Goal: Information Seeking & Learning: Find contact information

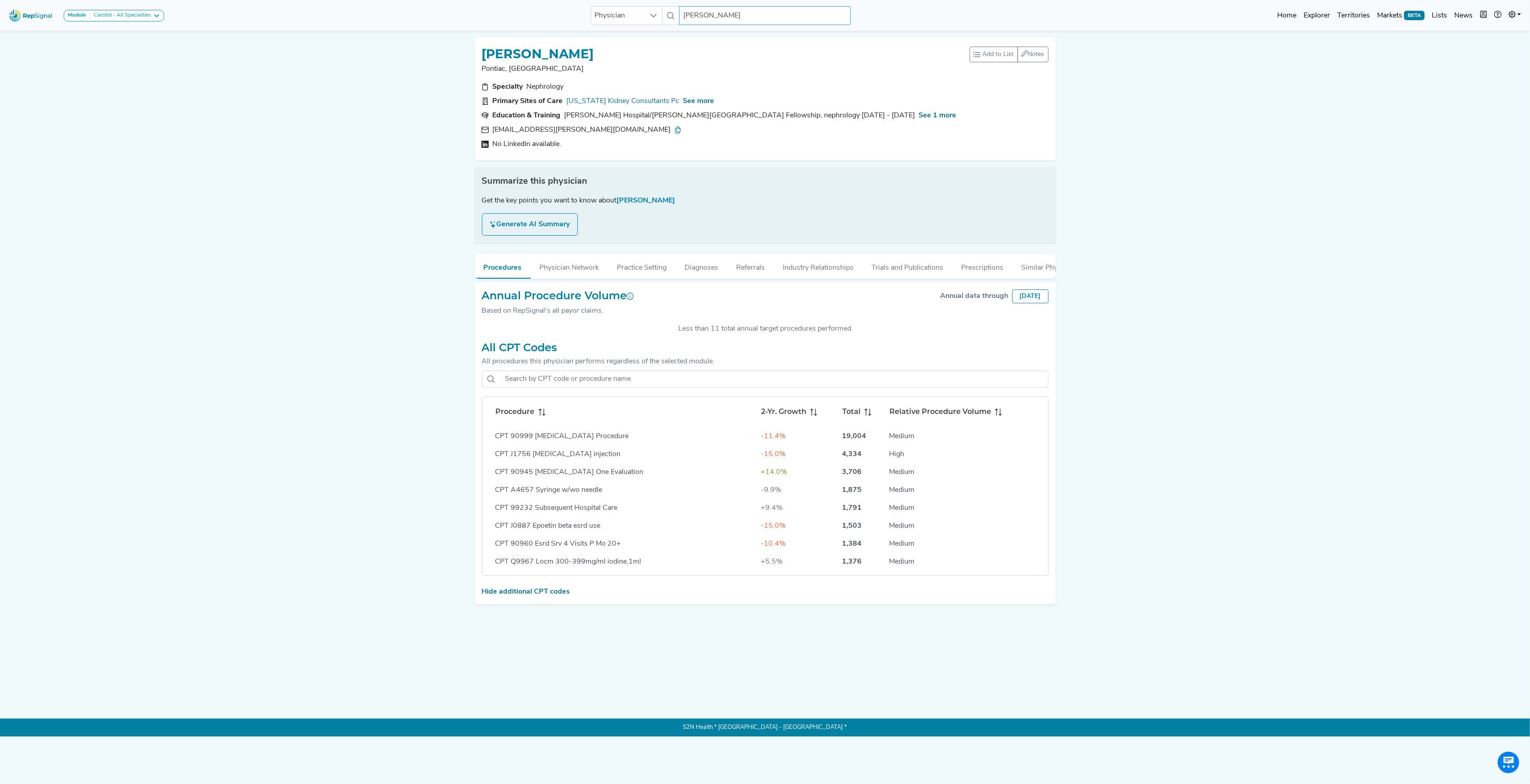
click at [707, 17] on input "[PERSON_NAME]" at bounding box center [764, 16] width 171 height 18
paste input "[PERSON_NAME]"
click at [721, 74] on div "[PERSON_NAME]" at bounding box center [796, 77] width 180 height 9
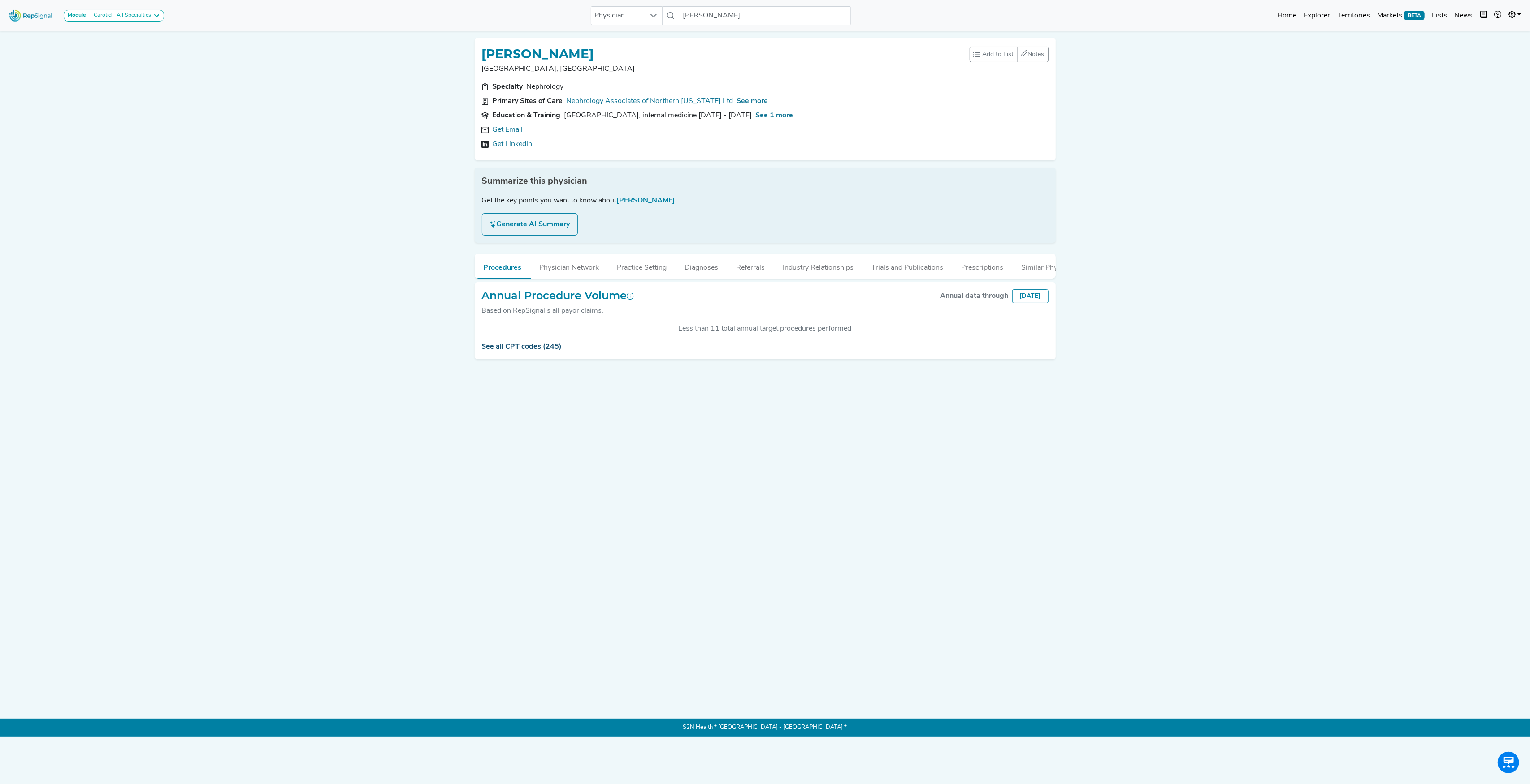
click at [518, 350] on link "See all CPT codes (245)" at bounding box center [522, 347] width 80 height 7
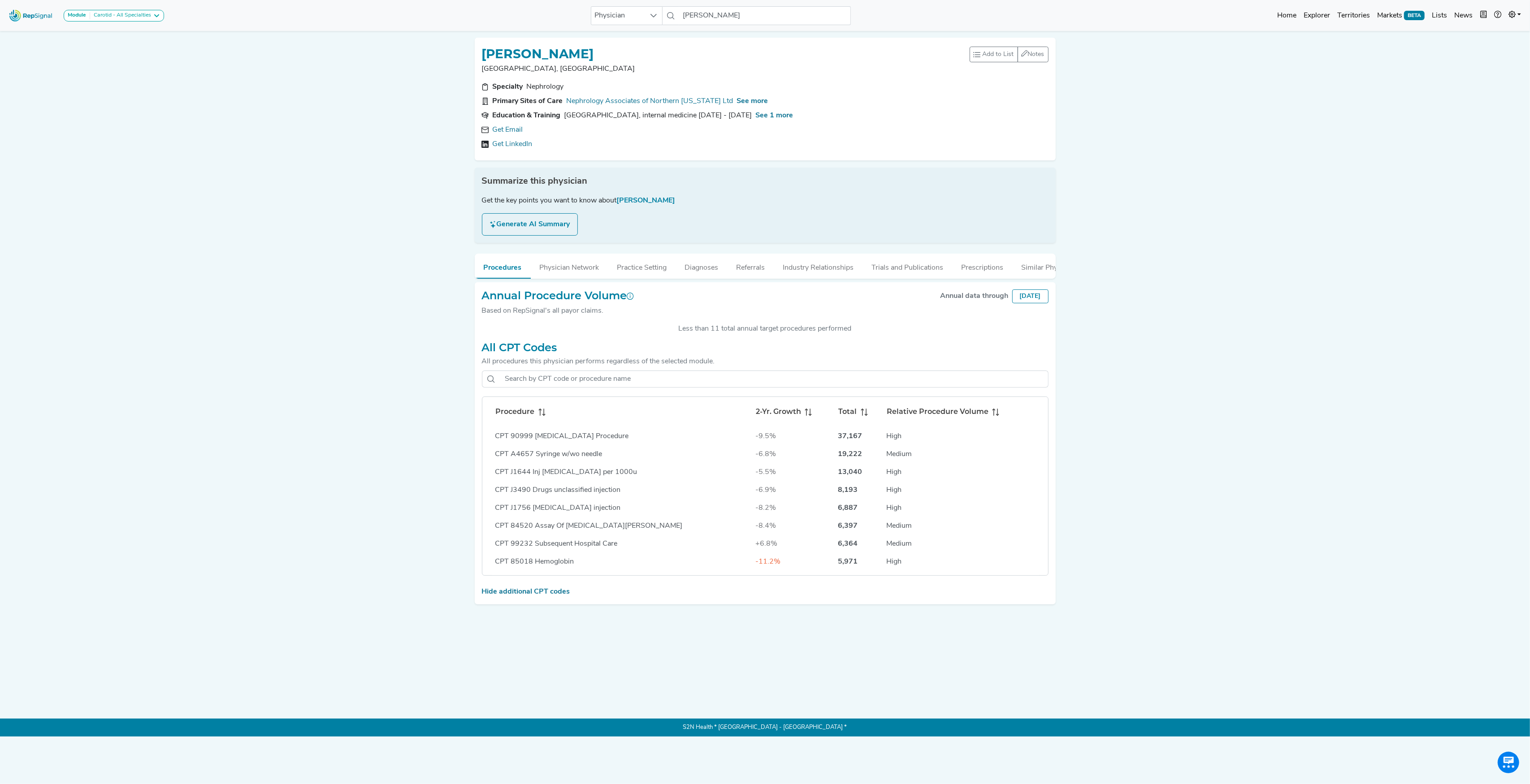
click at [524, 131] on div "Get Email" at bounding box center [765, 129] width 567 height 11
click at [501, 130] on link "Get Email" at bounding box center [508, 129] width 31 height 11
click at [542, 416] on icon at bounding box center [542, 412] width 7 height 7
drag, startPoint x: 482, startPoint y: 54, endPoint x: 637, endPoint y: 51, distance: 155.0
click at [637, 51] on div "[PERSON_NAME]" at bounding box center [726, 53] width 488 height 17
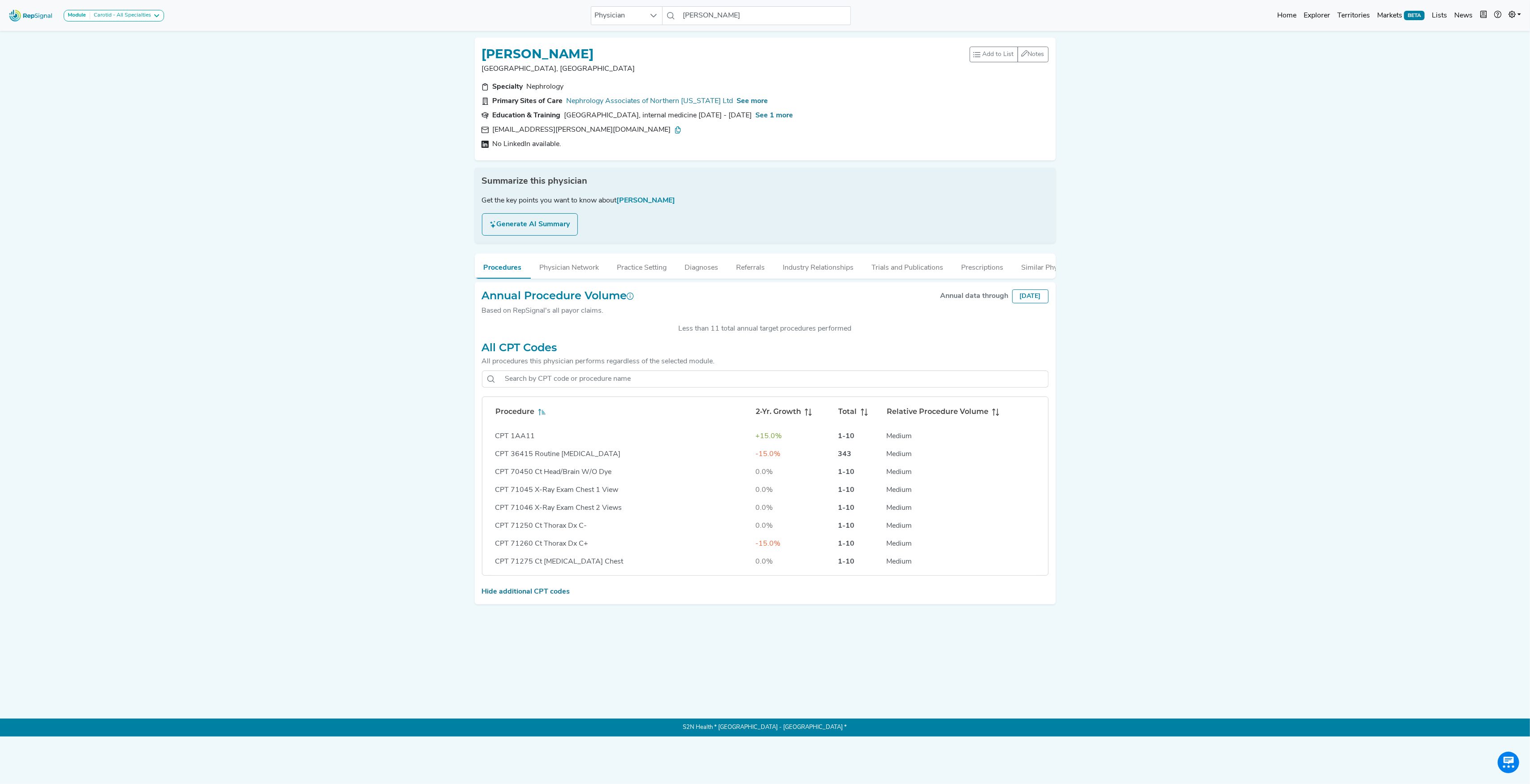
click at [571, 54] on h1 "[PERSON_NAME]" at bounding box center [538, 54] width 112 height 15
drag, startPoint x: 485, startPoint y: 50, endPoint x: 624, endPoint y: 50, distance: 139.0
click at [594, 50] on h1 "[PERSON_NAME]" at bounding box center [538, 54] width 112 height 15
copy h1 "[PERSON_NAME]"
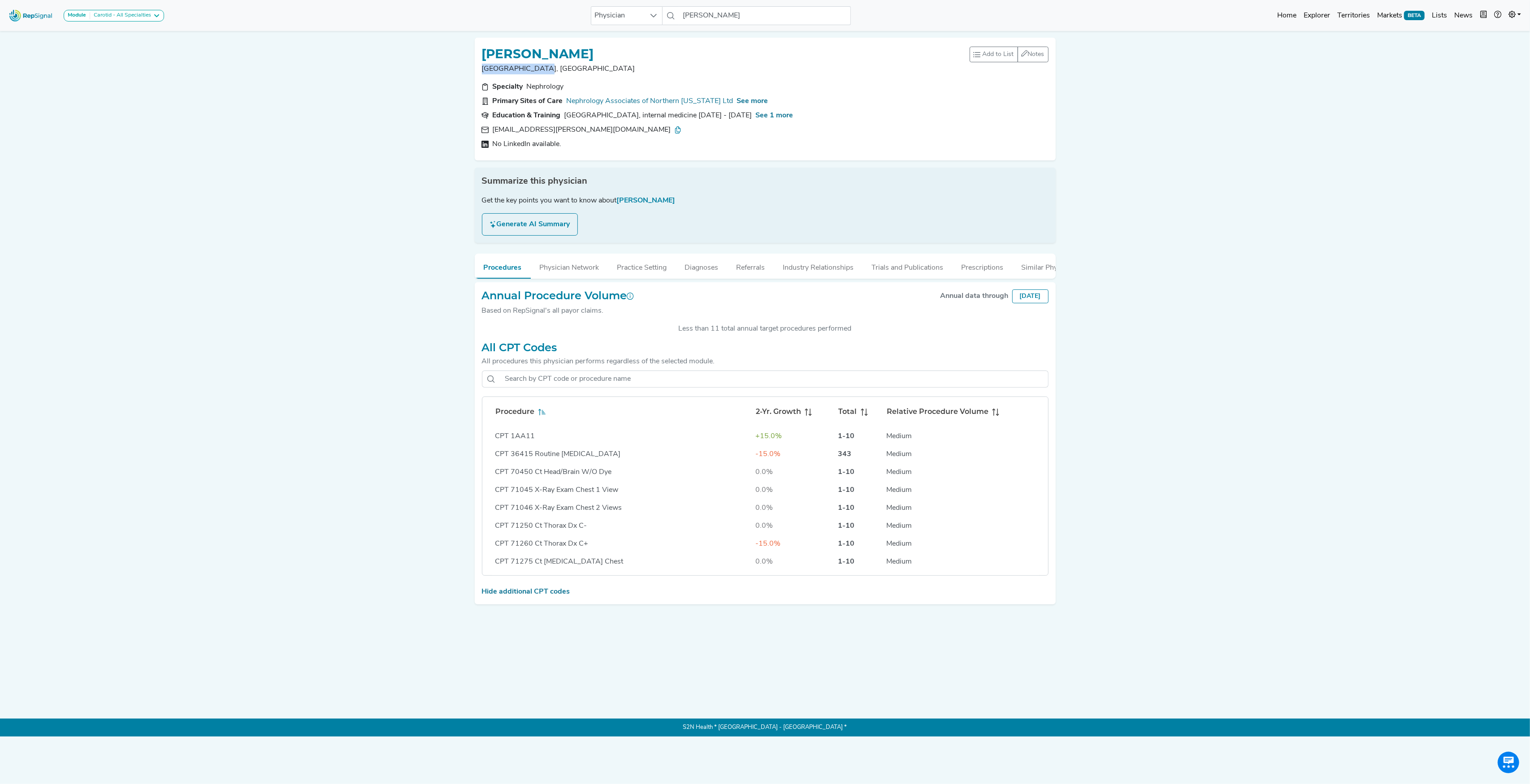
drag, startPoint x: 483, startPoint y: 68, endPoint x: 542, endPoint y: 66, distance: 59.0
click at [542, 66] on p "[GEOGRAPHIC_DATA], [GEOGRAPHIC_DATA]" at bounding box center [726, 69] width 488 height 11
copy p "[GEOGRAPHIC_DATA], [GEOGRAPHIC_DATA]"
click at [793, 117] on span "See 1 more" at bounding box center [774, 116] width 38 height 7
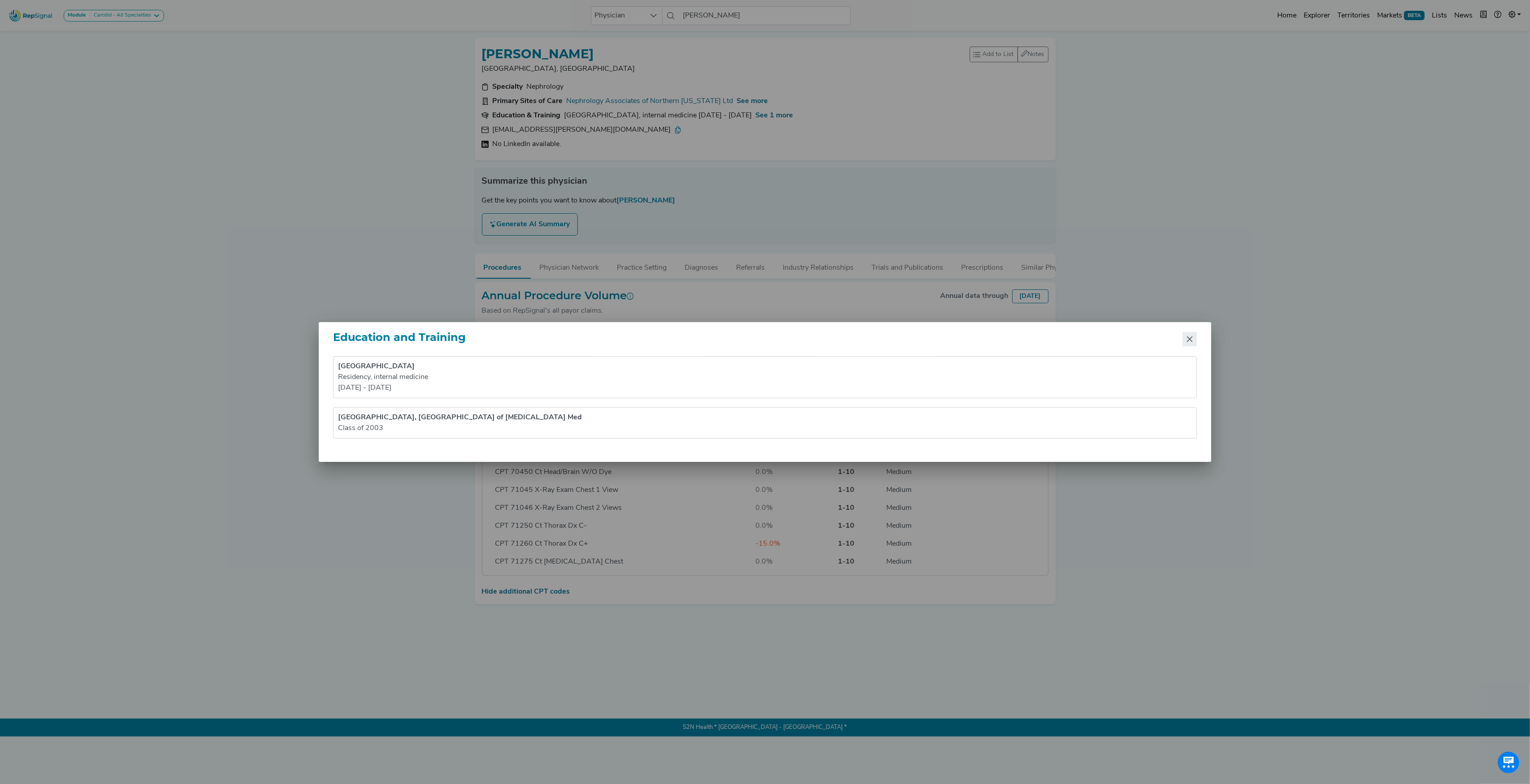
click at [1189, 336] on icon "Close" at bounding box center [1189, 339] width 7 height 7
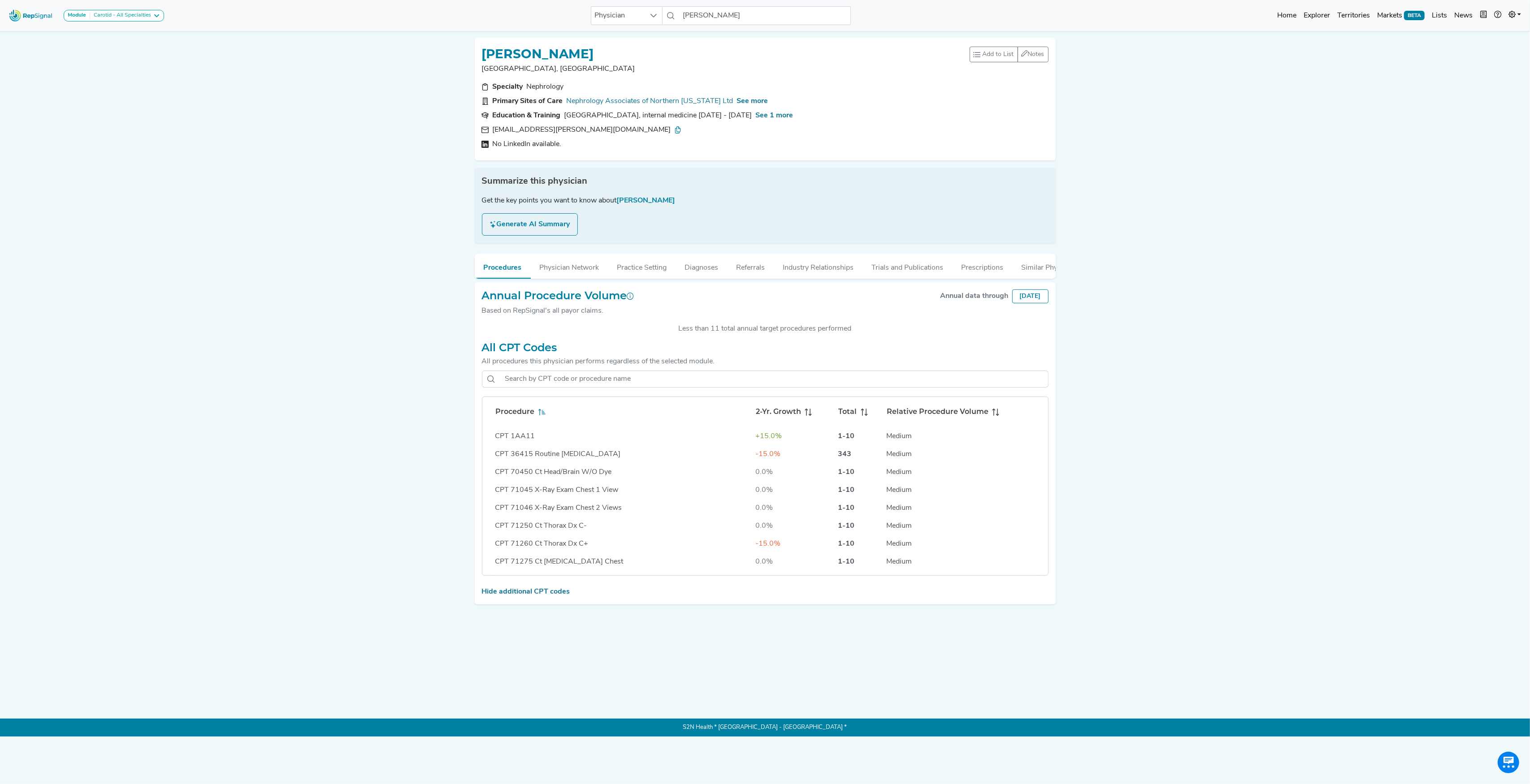
click at [561, 48] on h1 "[PERSON_NAME]" at bounding box center [538, 54] width 112 height 15
copy h1 "[PERSON_NAME]"
click at [725, 18] on input "[PERSON_NAME]" at bounding box center [764, 16] width 171 height 18
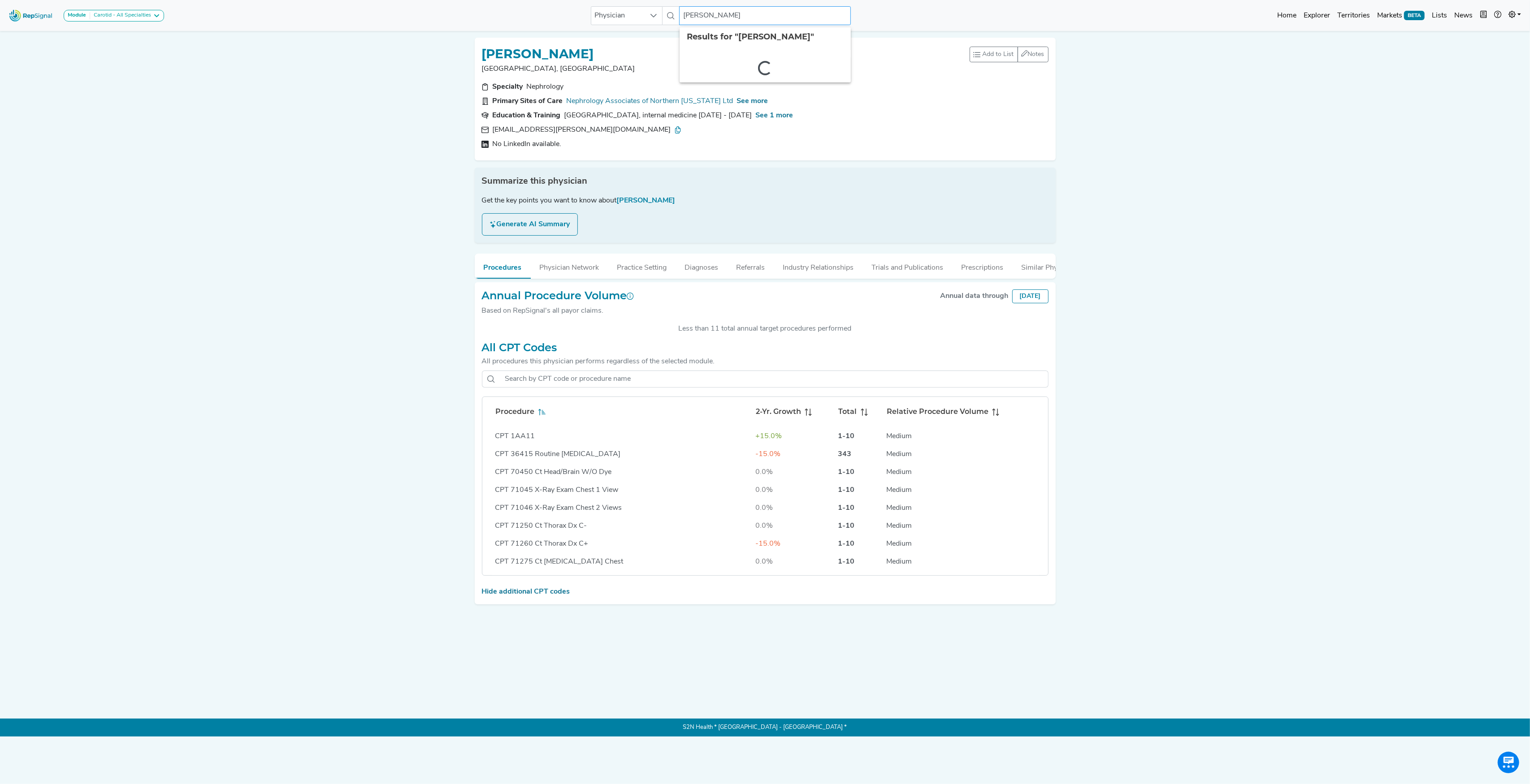
click at [725, 18] on input "[PERSON_NAME]" at bounding box center [764, 16] width 171 height 18
type input "[PERSON_NAME]"
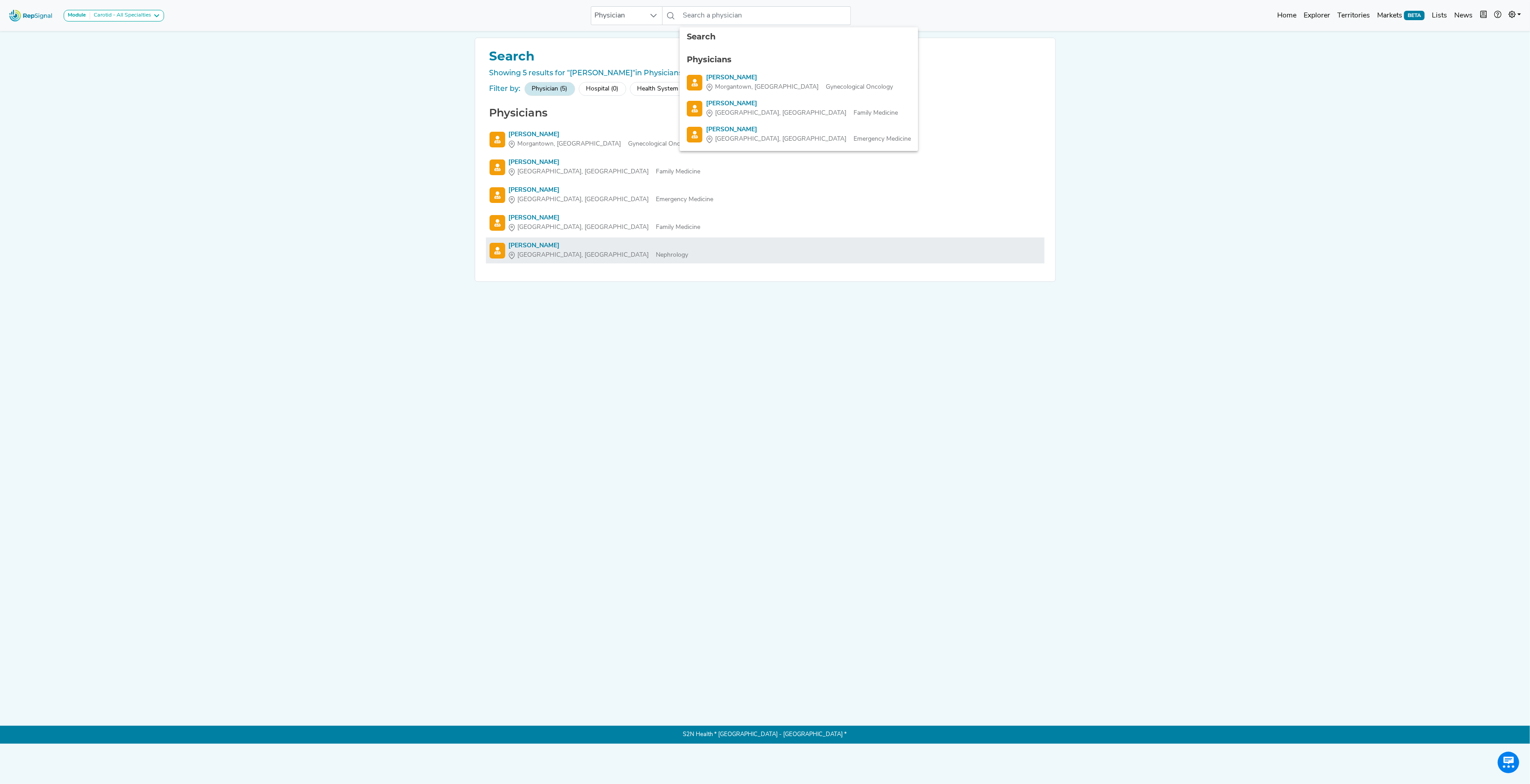
click at [542, 244] on div "[PERSON_NAME]" at bounding box center [599, 245] width 180 height 9
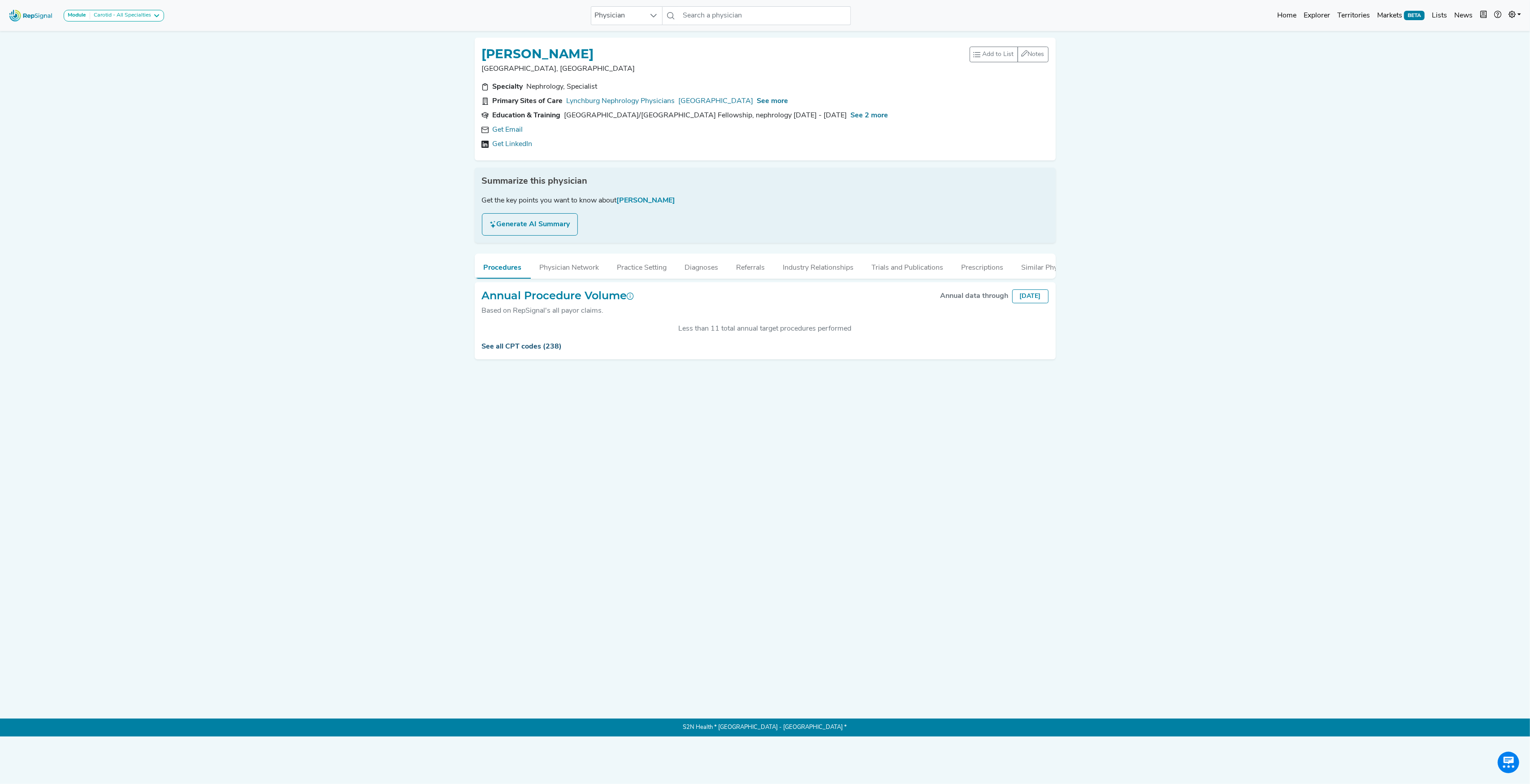
click at [523, 350] on link "See all CPT codes (238)" at bounding box center [522, 347] width 80 height 7
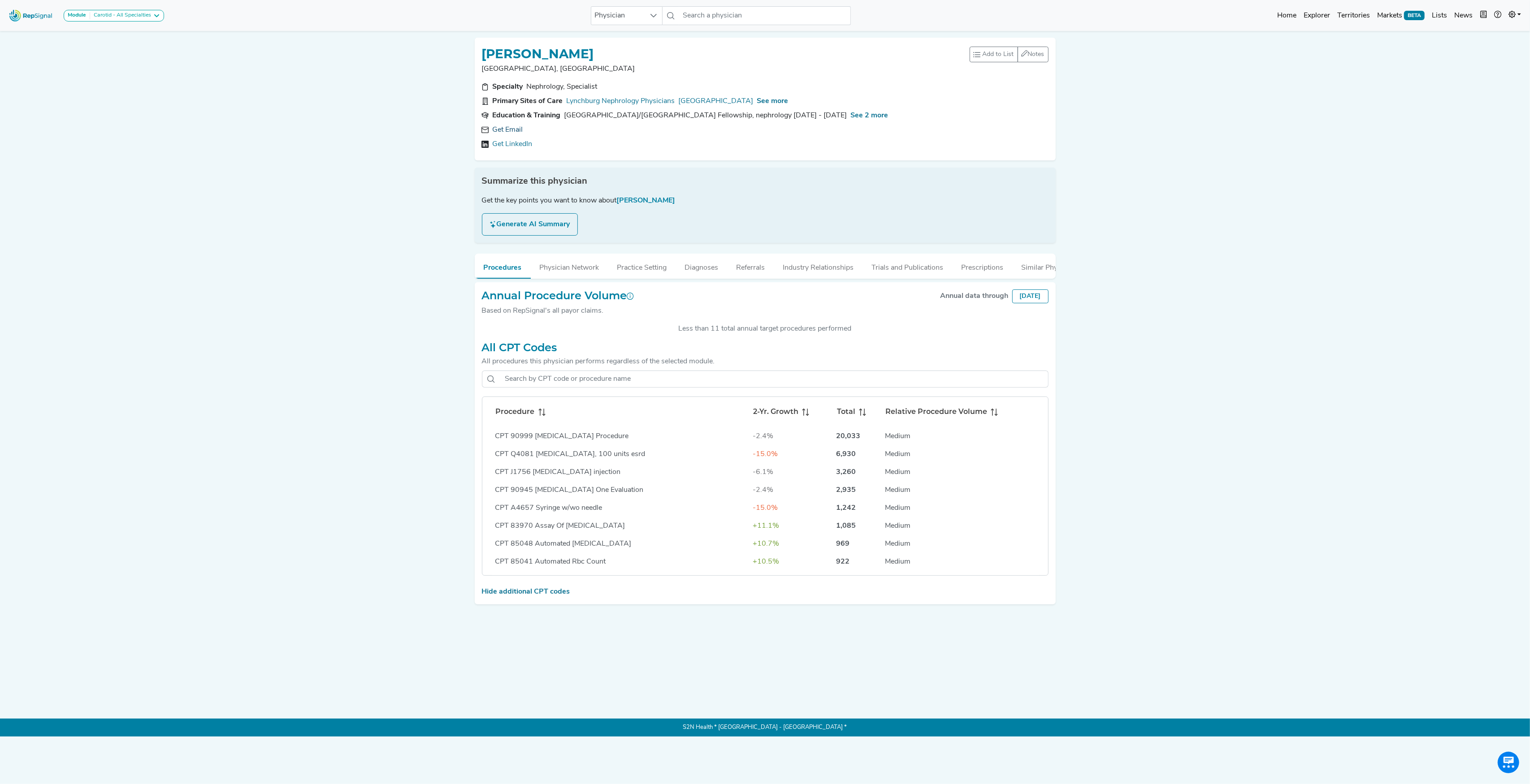
click at [506, 131] on link "Get Email" at bounding box center [508, 129] width 31 height 11
click at [547, 414] on th "Procedure" at bounding box center [621, 412] width 258 height 30
click at [525, 48] on h1 "[PERSON_NAME]" at bounding box center [538, 54] width 112 height 15
click at [551, 141] on link "[URL][DOMAIN_NAME][PERSON_NAME]" at bounding box center [560, 144] width 134 height 11
click at [540, 416] on icon at bounding box center [542, 412] width 7 height 7
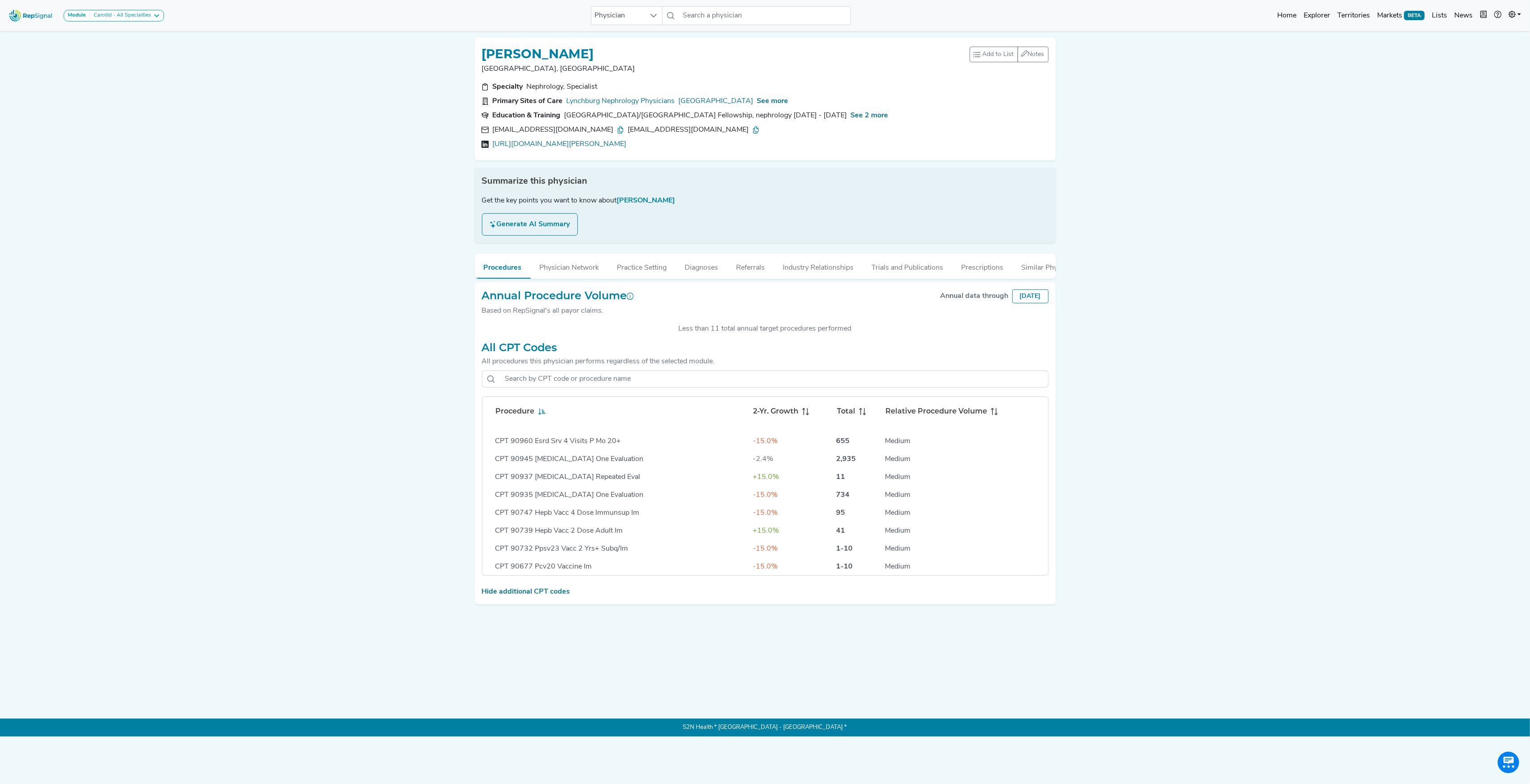
scroll to position [1793, 0]
click at [538, 415] on icon at bounding box center [542, 412] width 7 height 7
click at [545, 417] on div "Procedure" at bounding box center [620, 412] width 250 height 11
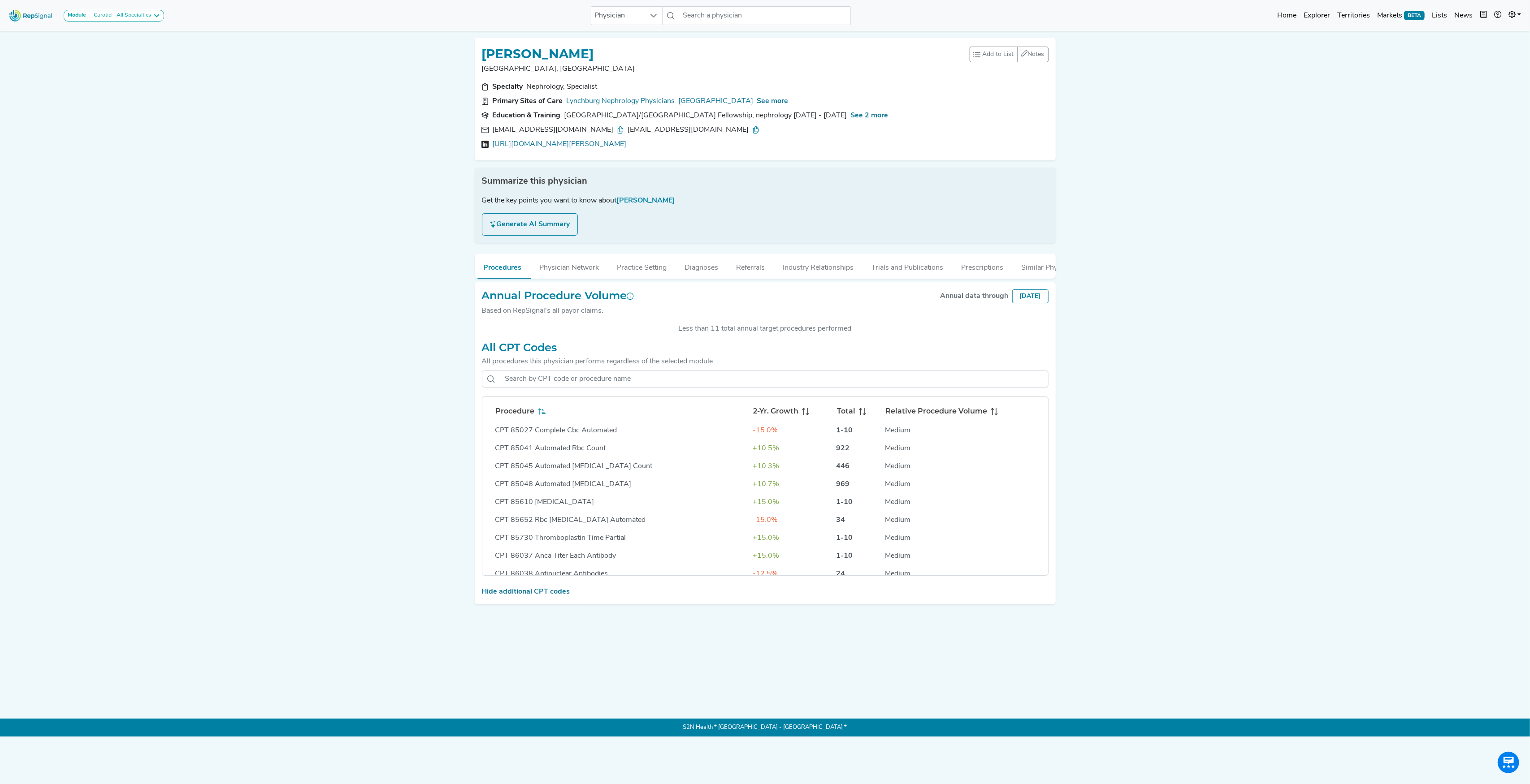
drag, startPoint x: 493, startPoint y: 128, endPoint x: 626, endPoint y: 128, distance: 133.0
click at [624, 128] on div "[EMAIL_ADDRESS][DOMAIN_NAME]" at bounding box center [558, 129] width 132 height 11
copy div "[EMAIL_ADDRESS][DOMAIN_NAME]"
click at [659, 128] on div "[EMAIL_ADDRESS][DOMAIN_NAME]" at bounding box center [693, 129] width 132 height 11
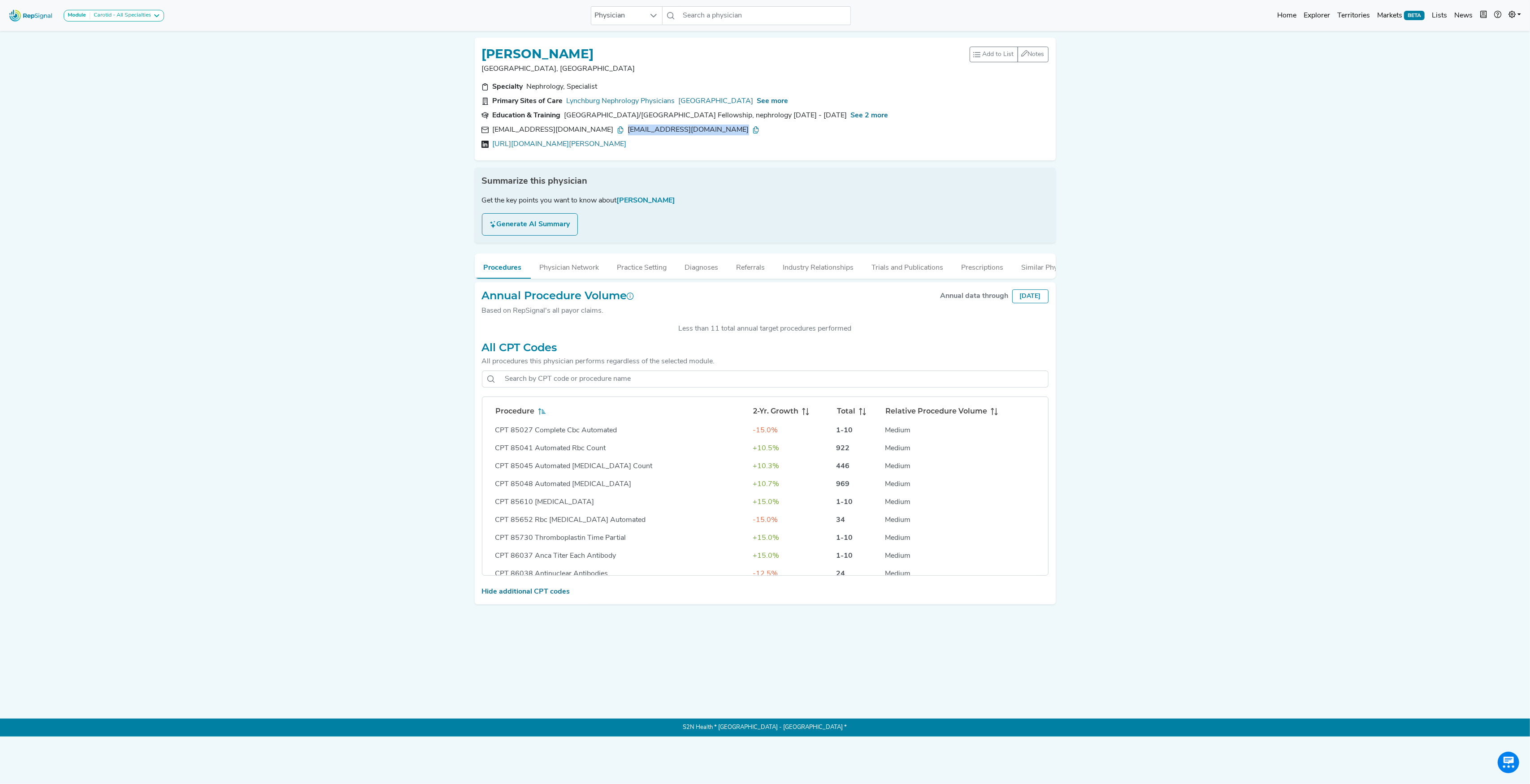
click at [659, 128] on div "[EMAIL_ADDRESS][DOMAIN_NAME]" at bounding box center [693, 129] width 132 height 11
copy div "[EMAIL_ADDRESS][DOMAIN_NAME]"
click at [692, 11] on input "text" at bounding box center [764, 16] width 171 height 18
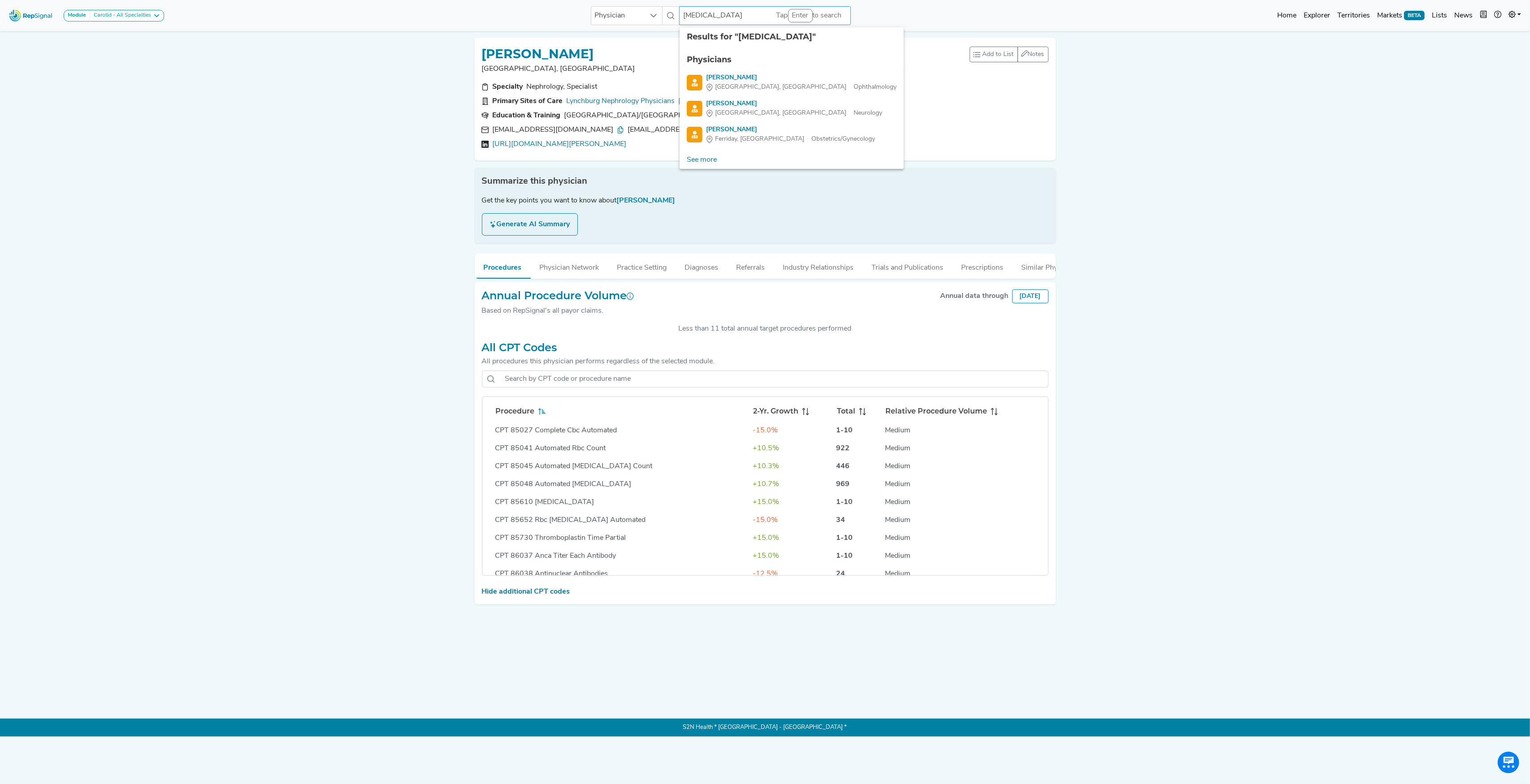
type input "talusa"
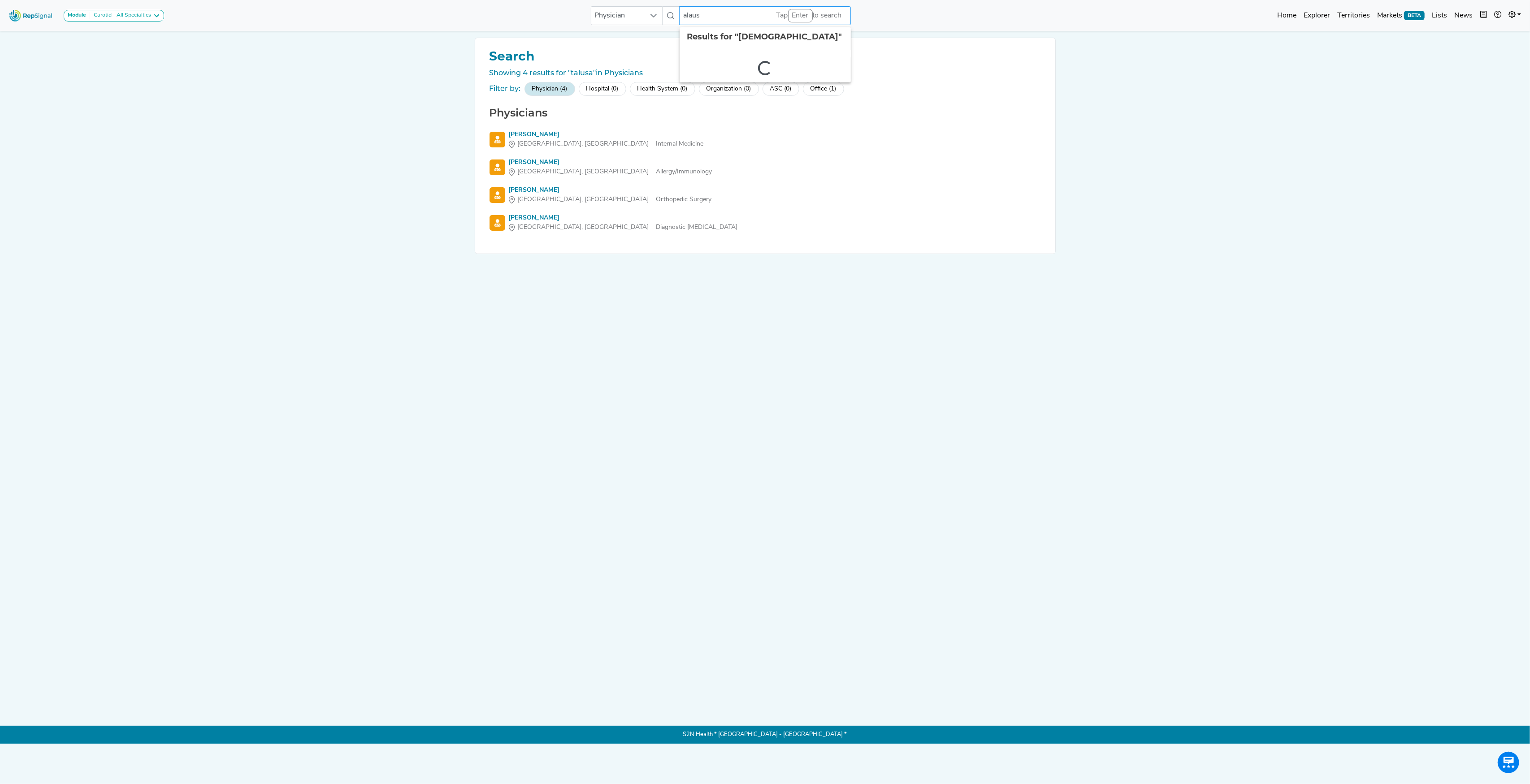
type input "alausa"
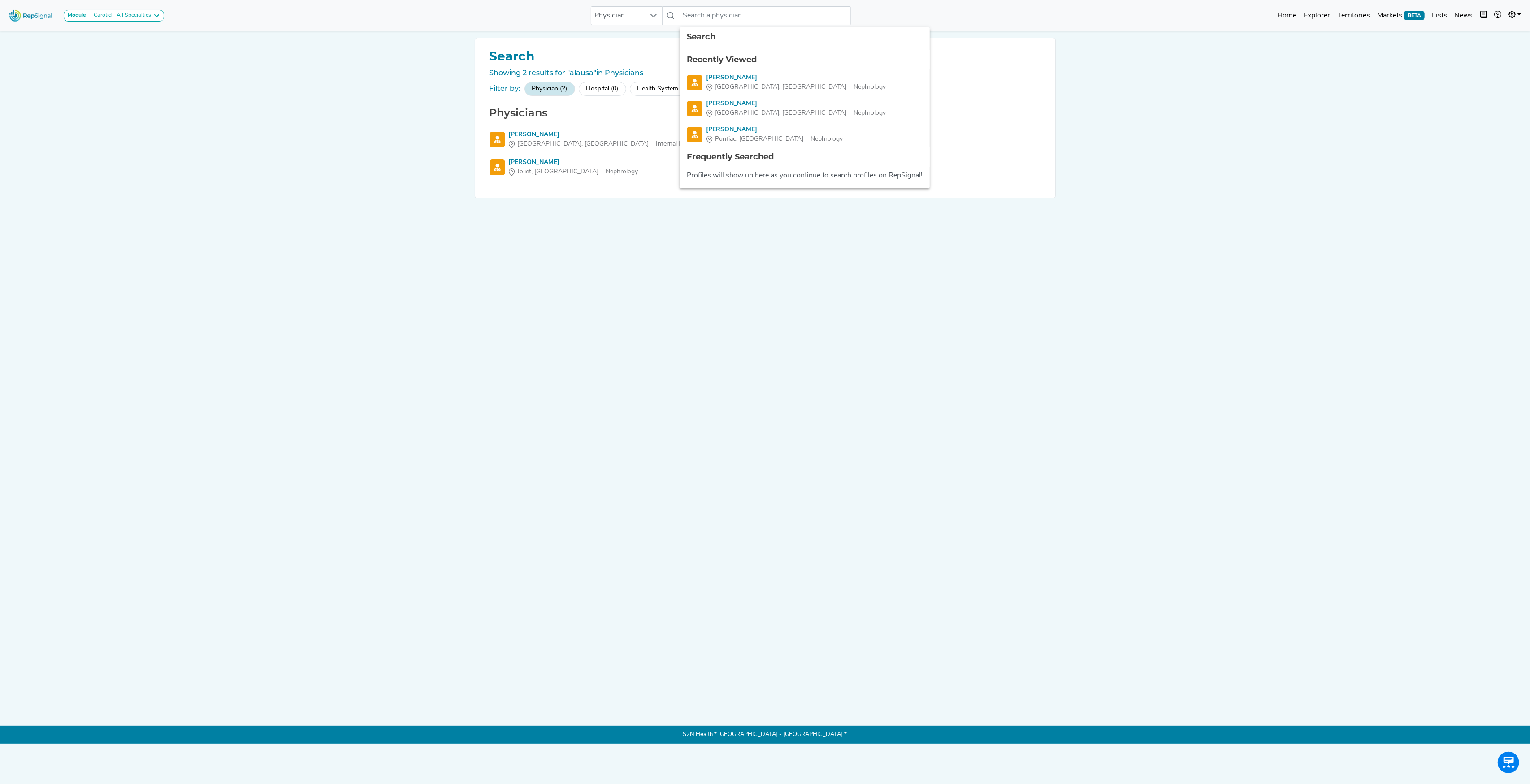
click at [506, 242] on div "Search Showing 2 results for "alausa" in Physicians Filter by: Physician (2) Ho…" at bounding box center [765, 371] width 592 height 667
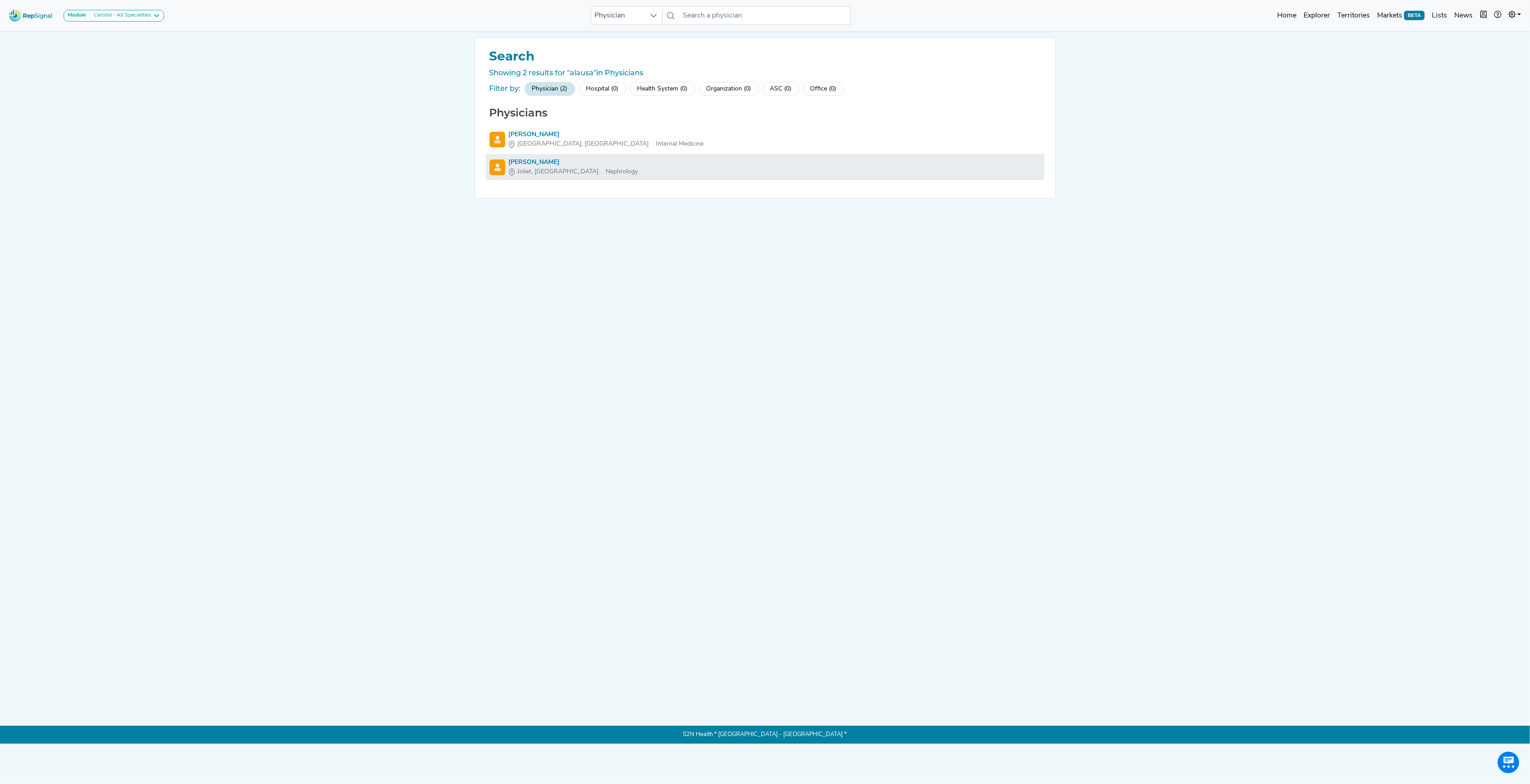
click at [530, 161] on div "[PERSON_NAME]" at bounding box center [574, 162] width 129 height 9
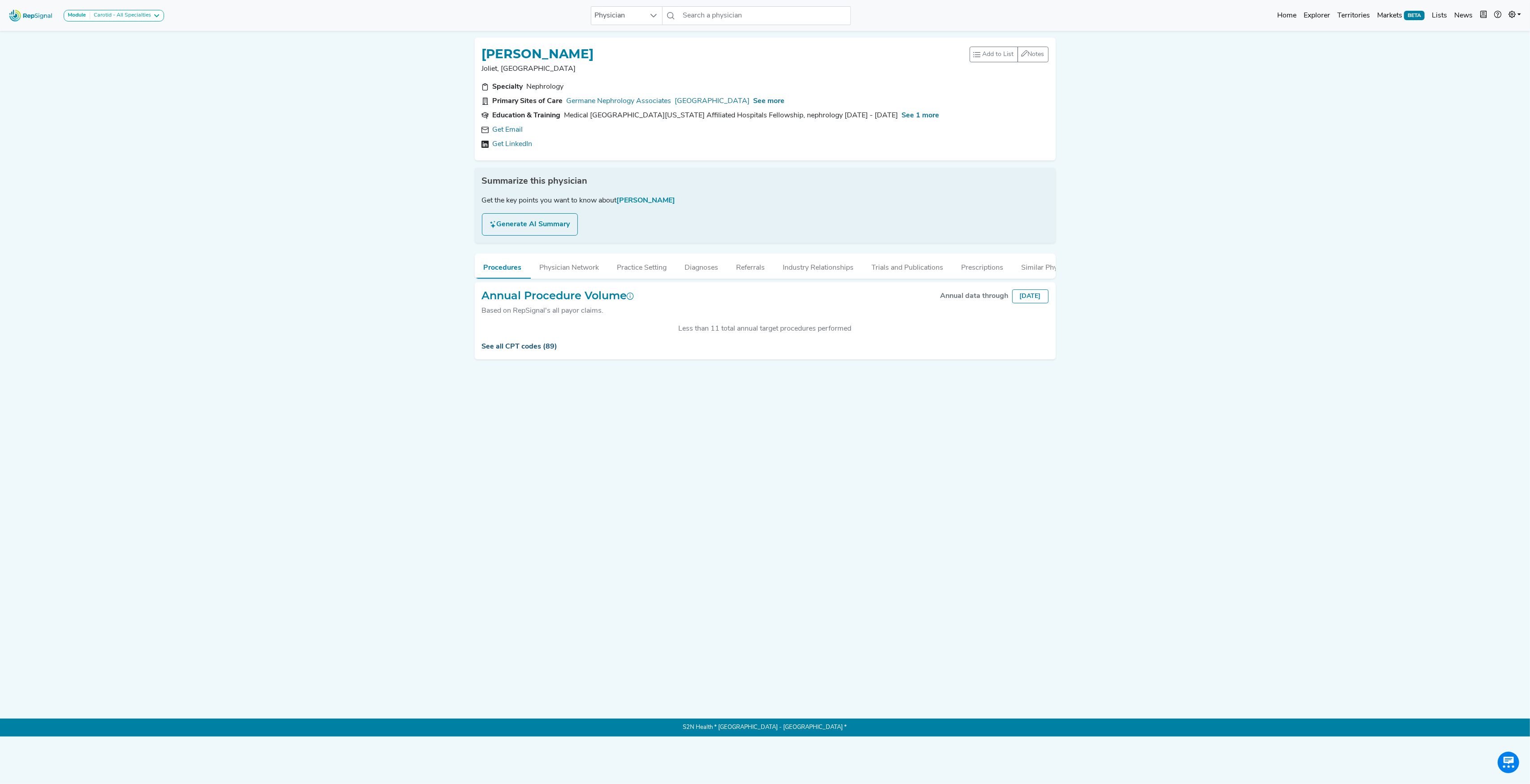
click at [506, 350] on link "See all CPT codes (89)" at bounding box center [520, 347] width 76 height 7
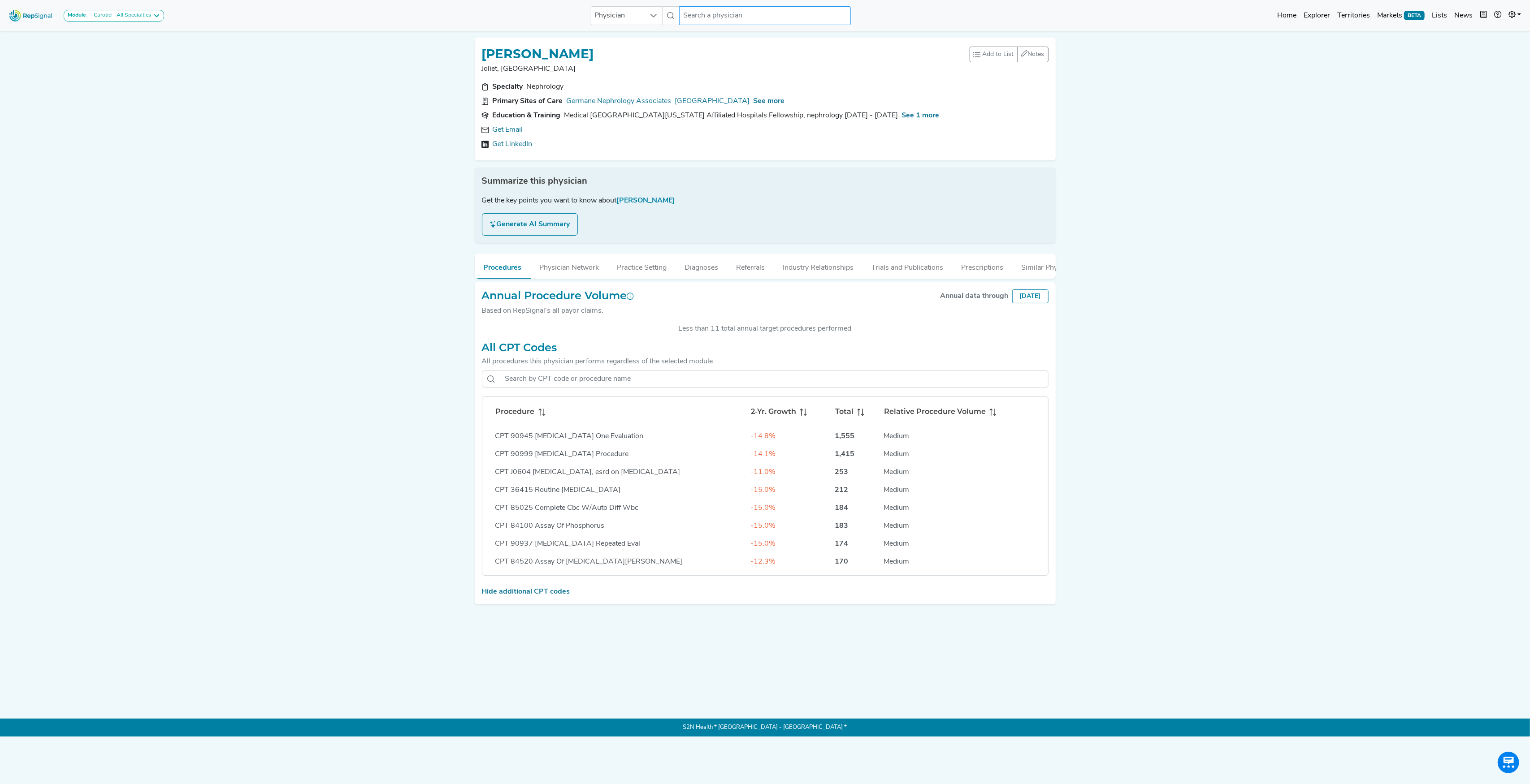
click at [719, 15] on input "text" at bounding box center [764, 16] width 171 height 18
type input "[PERSON_NAME]"
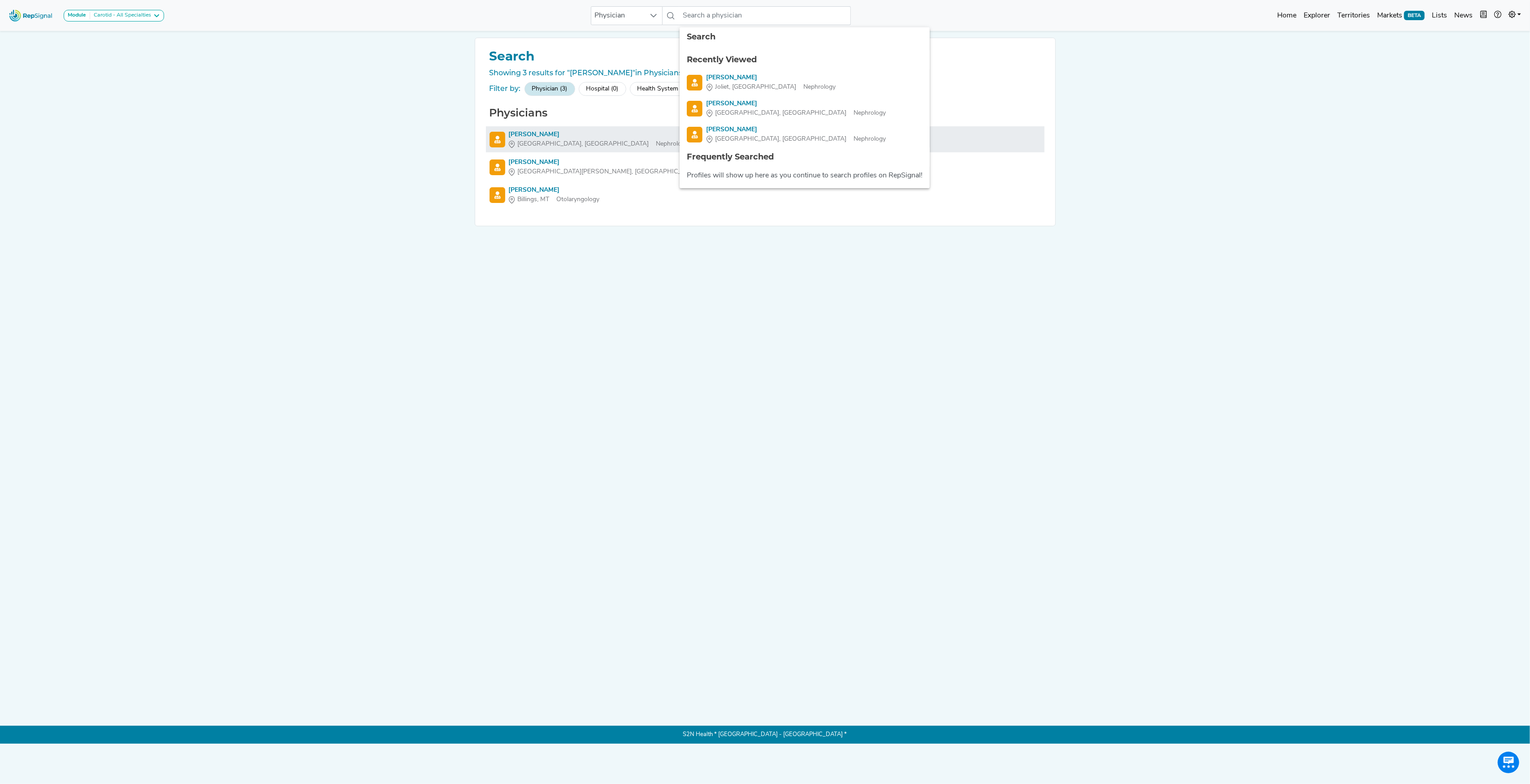
click at [529, 131] on div "[PERSON_NAME]" at bounding box center [599, 134] width 180 height 9
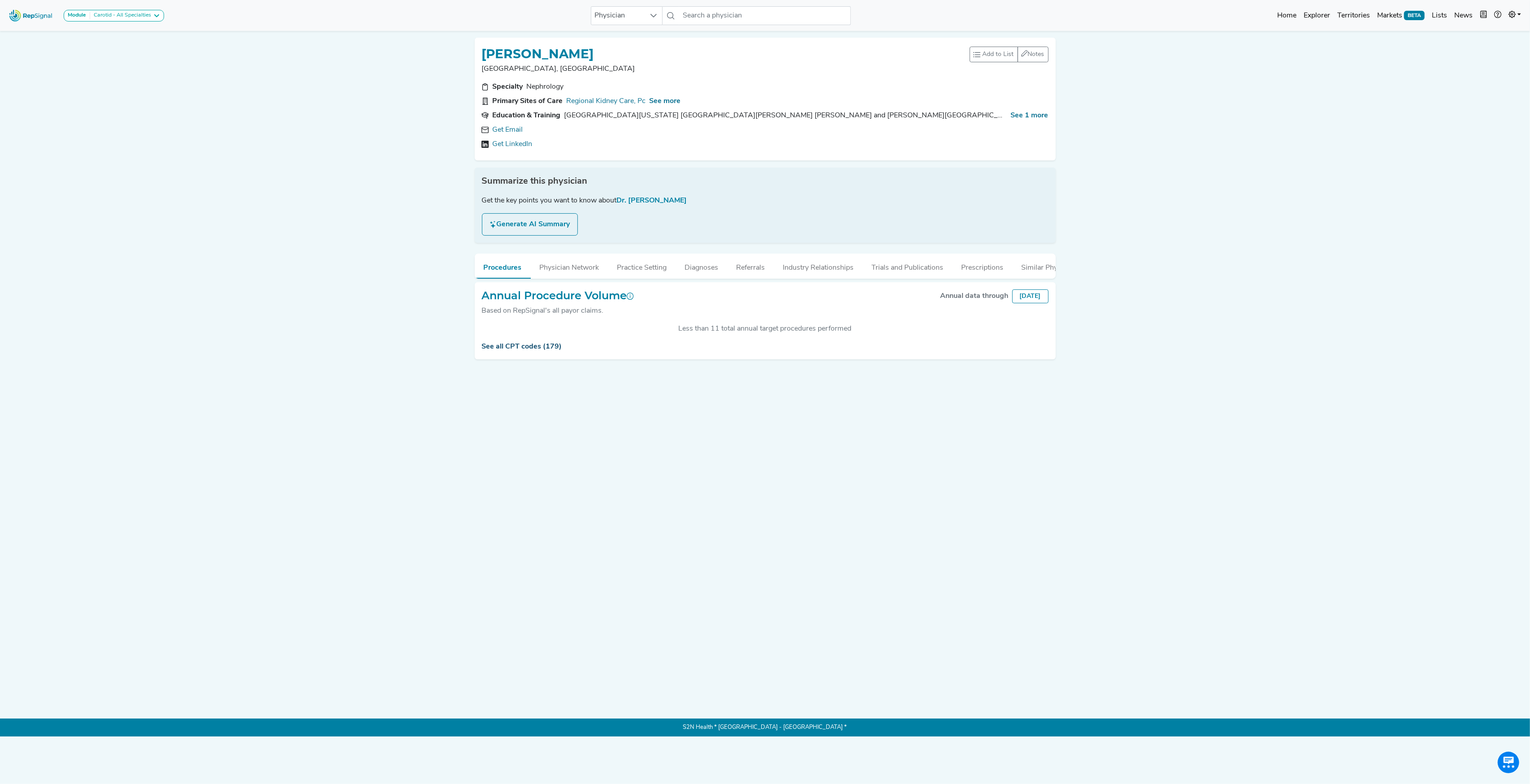
click at [539, 350] on link "See all CPT codes (179)" at bounding box center [522, 347] width 80 height 7
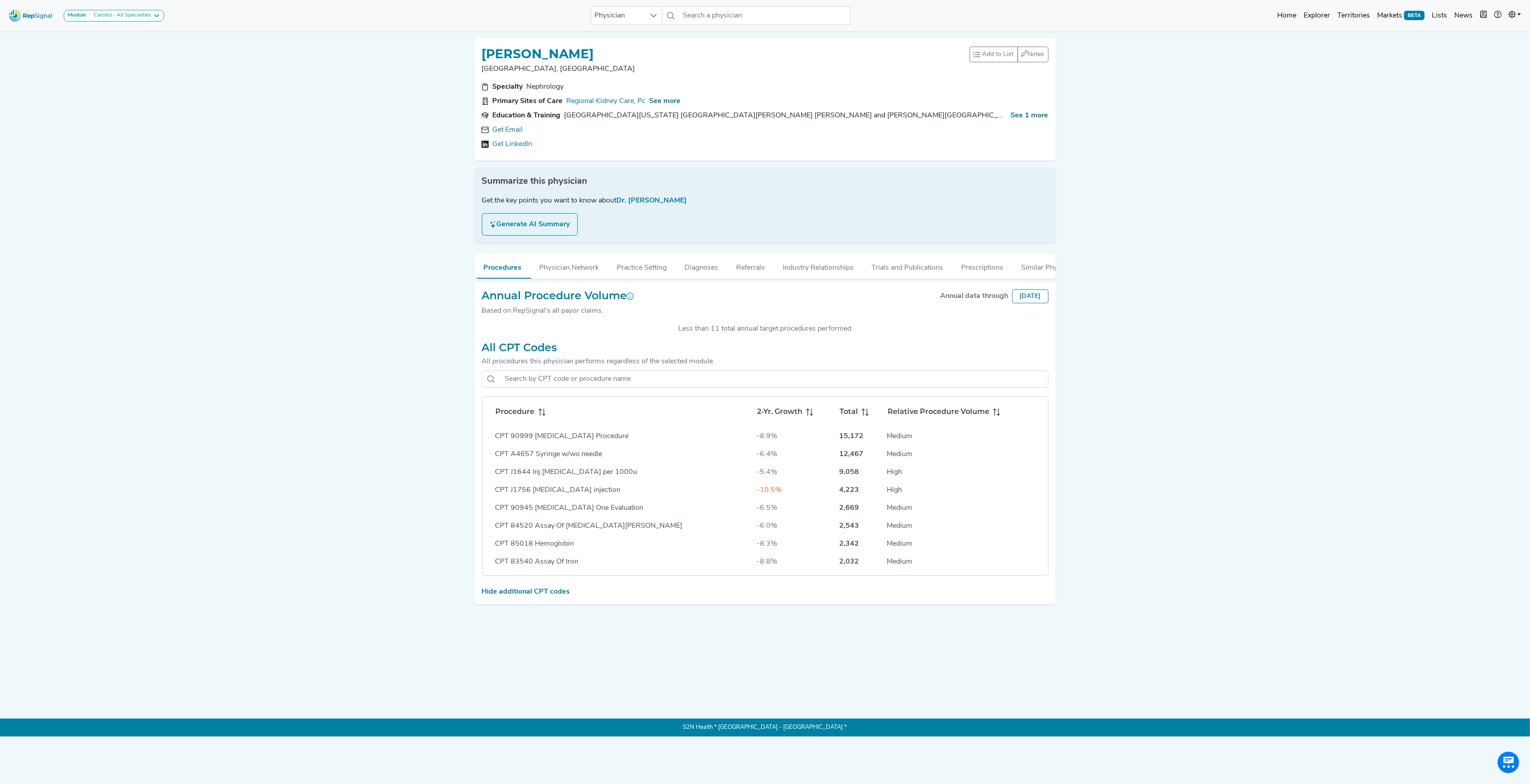
click at [542, 416] on icon at bounding box center [542, 412] width 7 height 7
click at [508, 129] on link "Get Email" at bounding box center [508, 129] width 31 height 11
click at [501, 131] on div "[EMAIL_ADDRESS][DOMAIN_NAME]" at bounding box center [558, 129] width 132 height 11
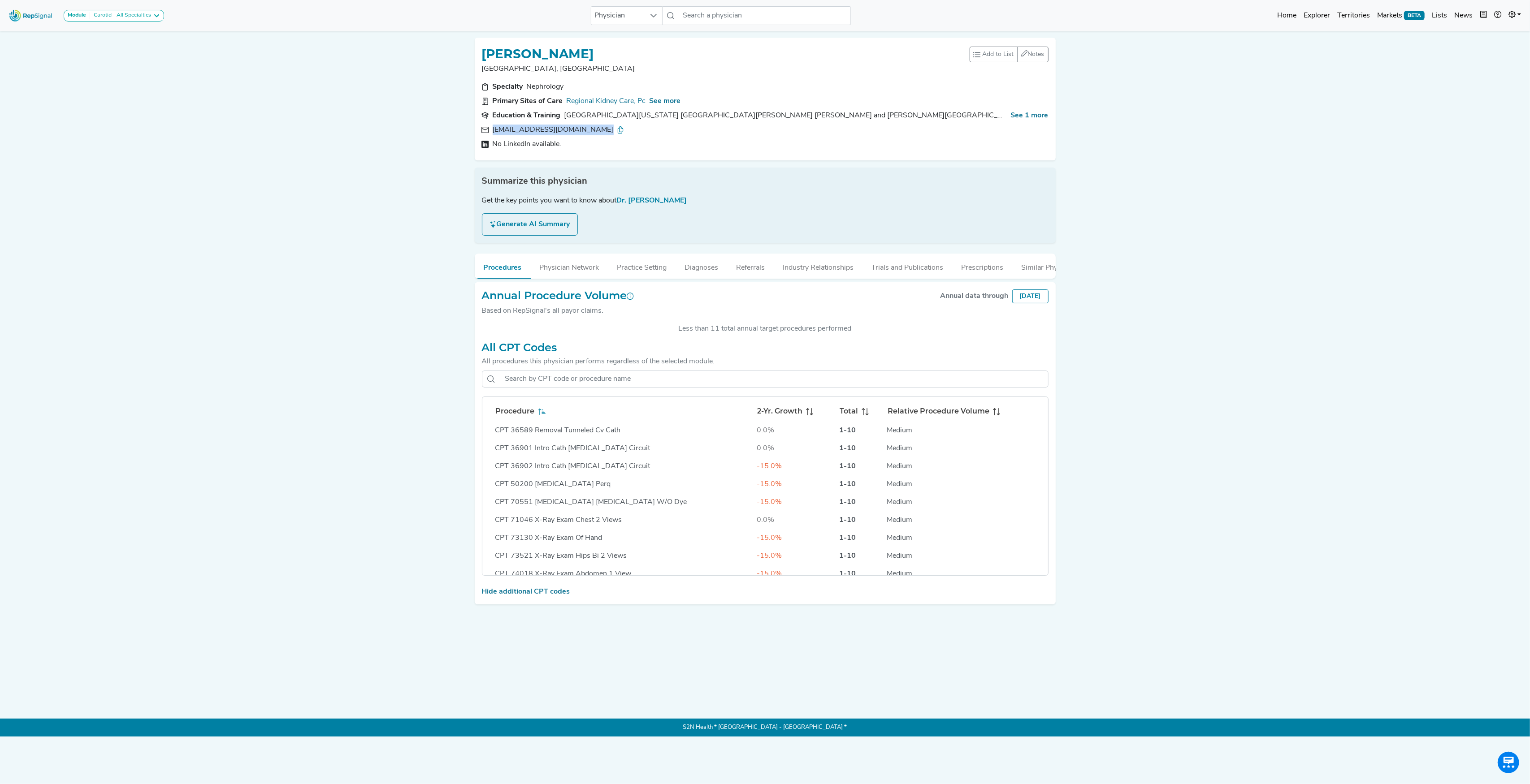
click at [501, 131] on div "[EMAIL_ADDRESS][DOMAIN_NAME]" at bounding box center [558, 129] width 132 height 11
copy div "[EMAIL_ADDRESS][DOMAIN_NAME]"
click at [656, 12] on icon at bounding box center [653, 16] width 7 height 7
click at [638, 32] on li "All types" at bounding box center [626, 36] width 72 height 18
click at [722, 16] on input "text" at bounding box center [764, 16] width 171 height 18
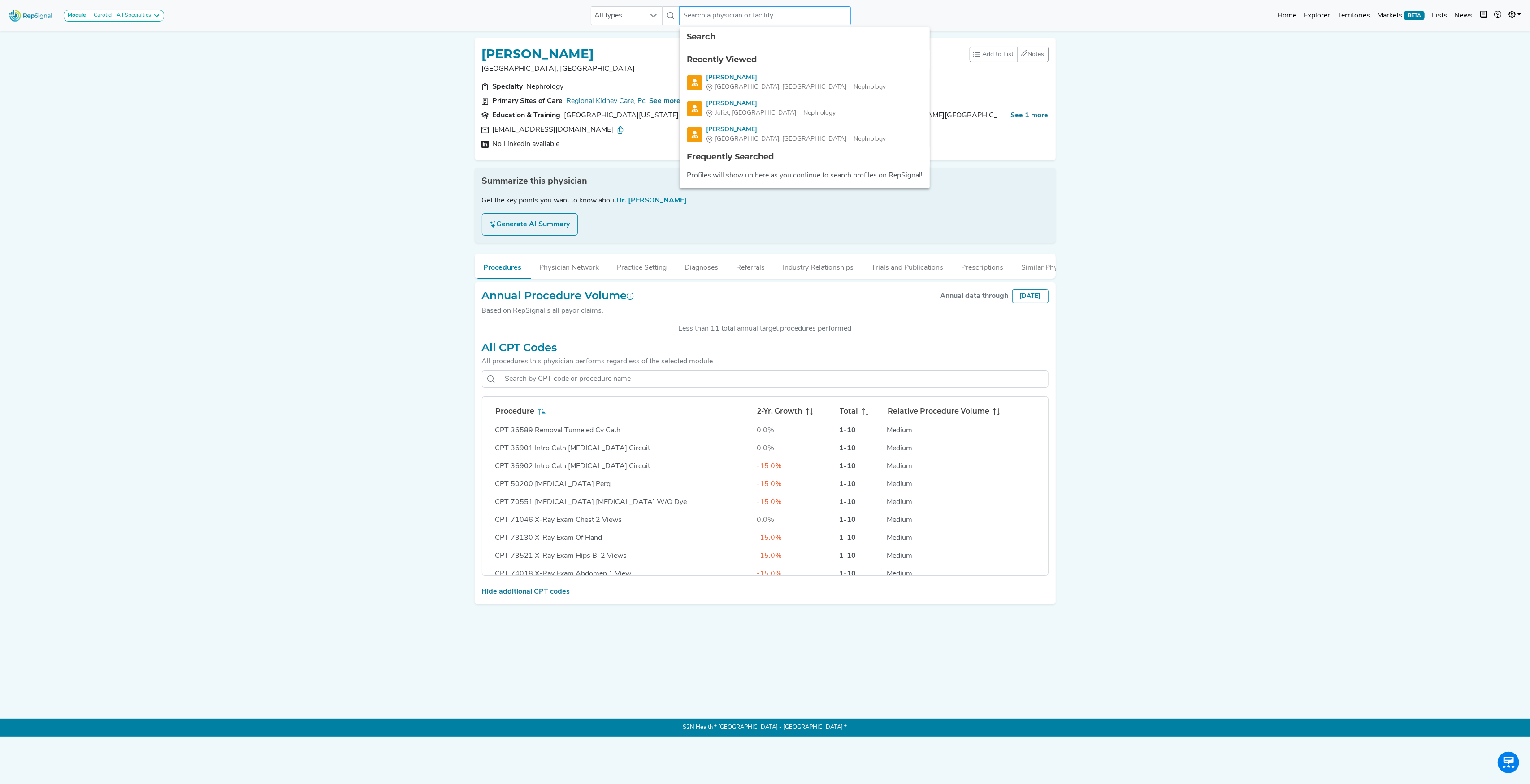
paste input "[PERSON_NAME] Nephrology PC"
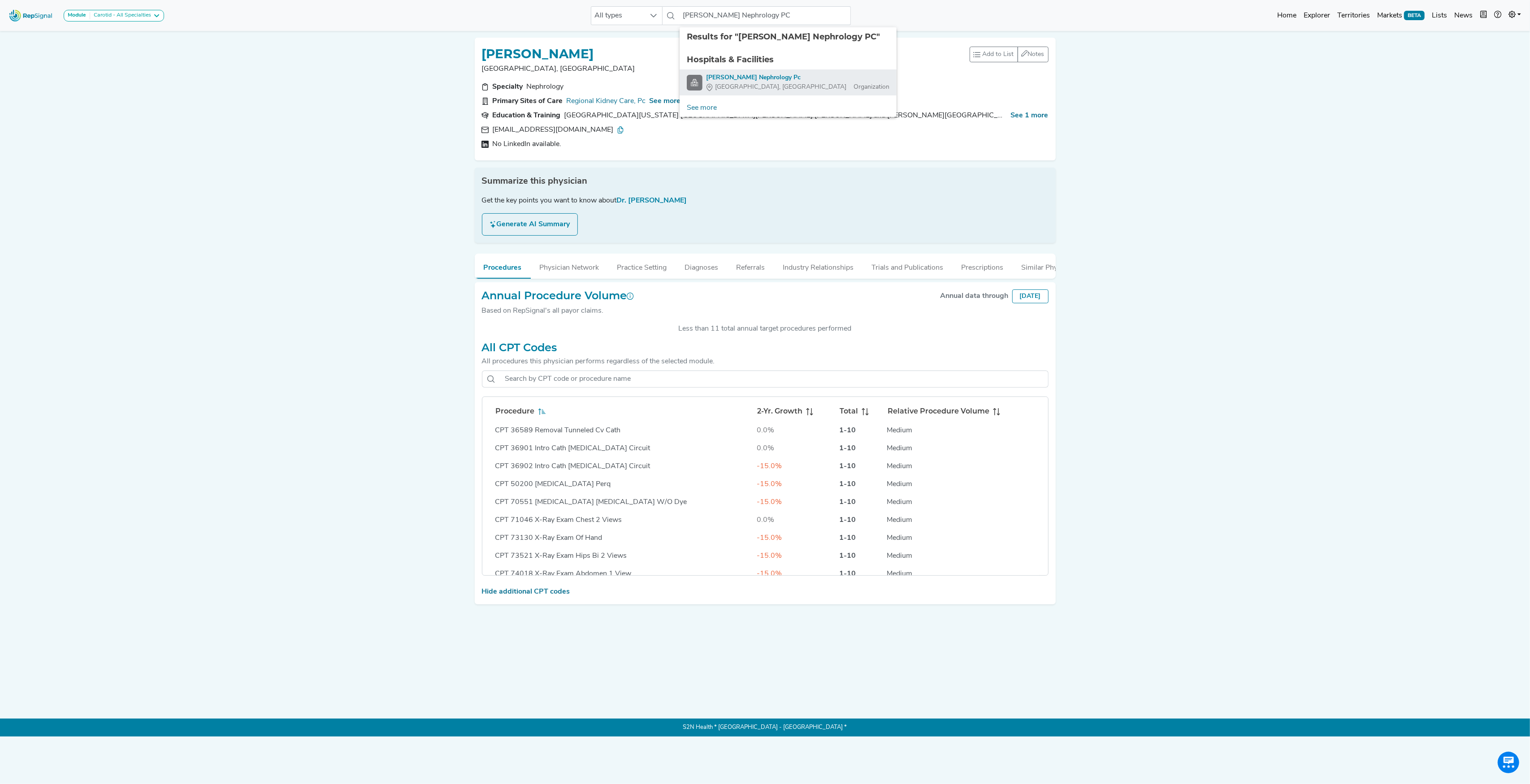
click at [732, 76] on div "[PERSON_NAME] Nephrology Pc" at bounding box center [798, 77] width 183 height 9
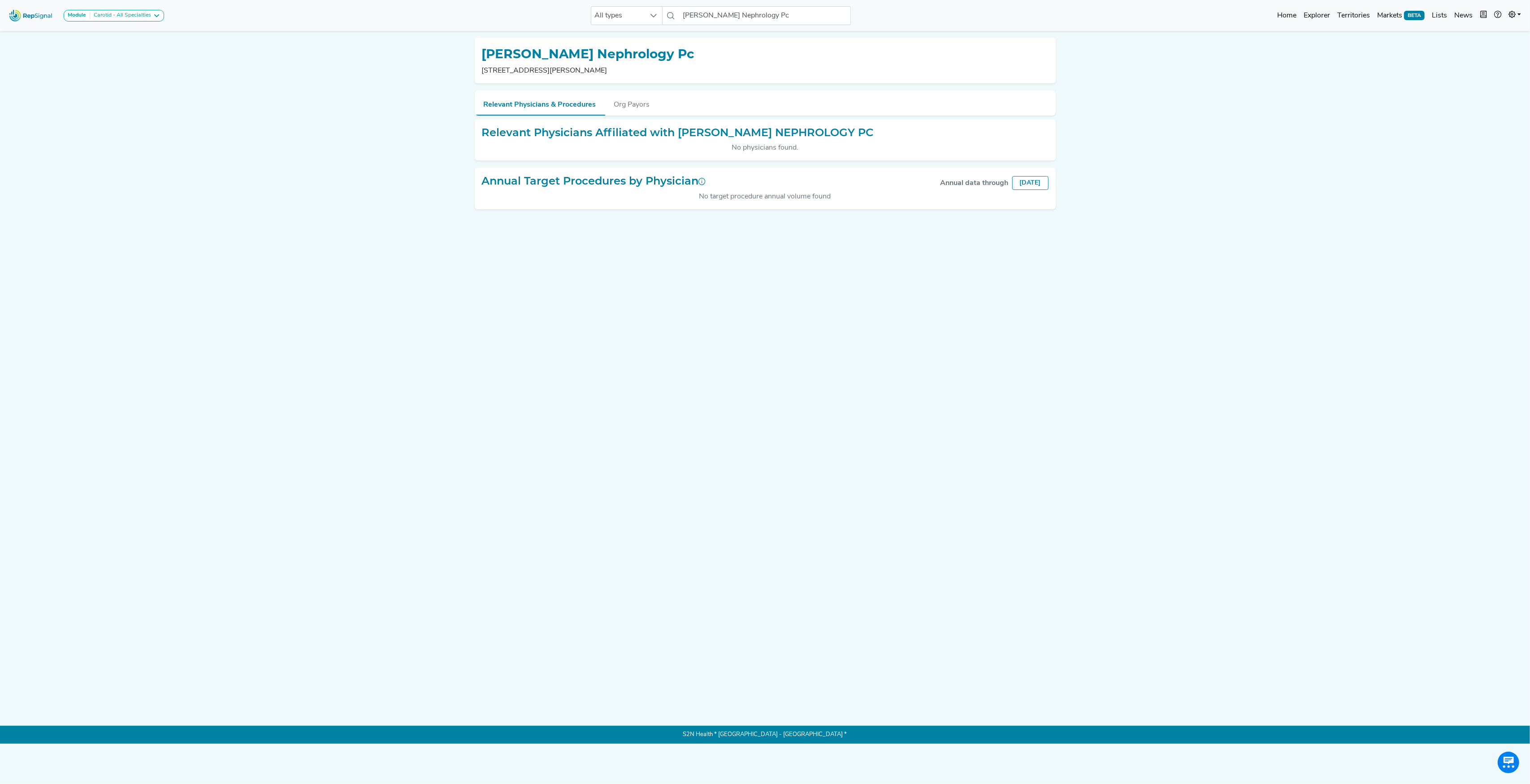
click at [674, 130] on h2 "Relevant Physicians Affiliated with [PERSON_NAME] NEPHROLOGY PC" at bounding box center [678, 133] width 392 height 13
click at [695, 14] on input "[PERSON_NAME] Nephrology Pc" at bounding box center [764, 16] width 171 height 18
click at [648, 15] on div at bounding box center [653, 15] width 17 height 18
click at [616, 58] on li "Physician" at bounding box center [626, 54] width 72 height 18
click at [718, 18] on input "[PERSON_NAME] Nephrology Pc" at bounding box center [764, 16] width 171 height 18
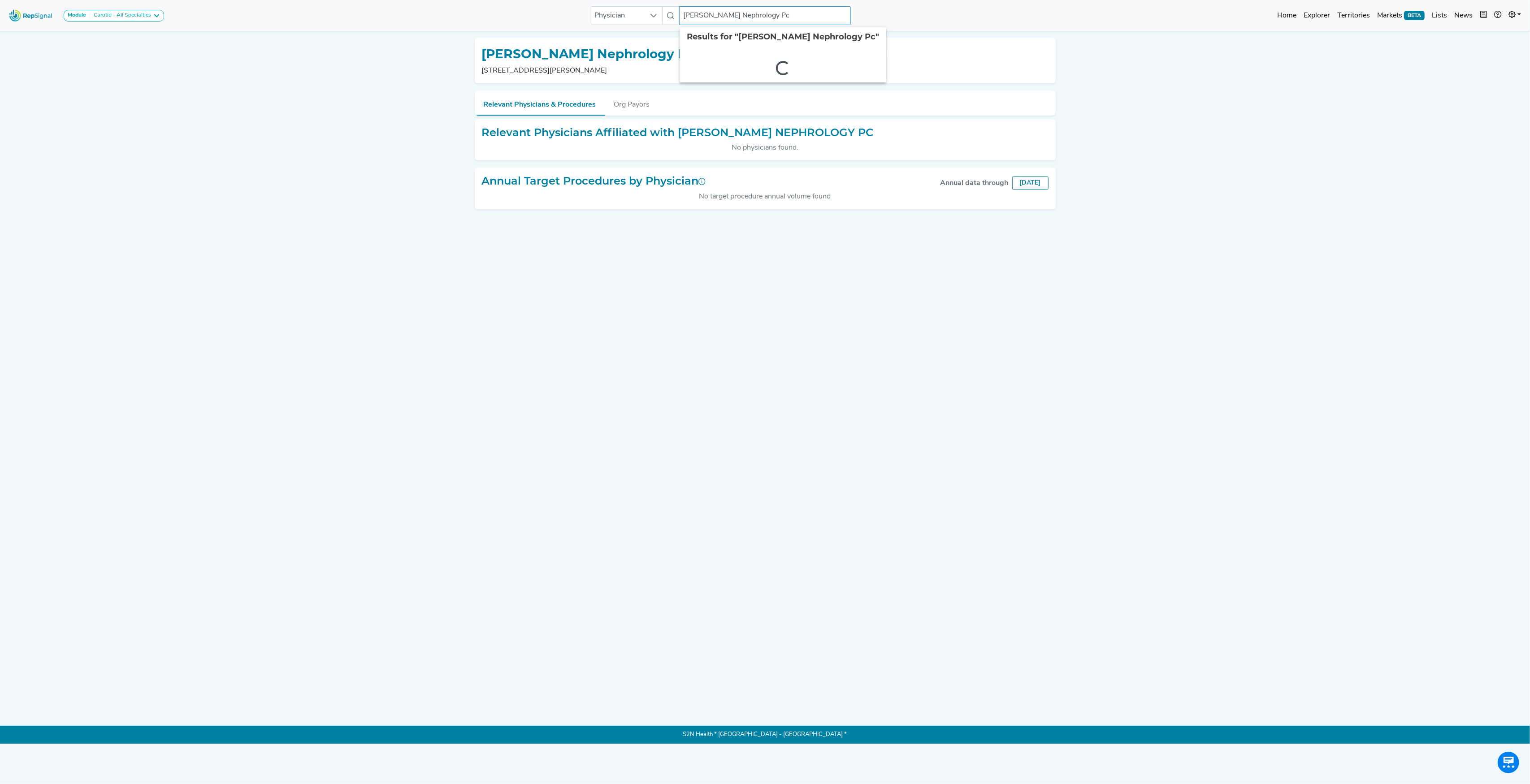
click at [718, 18] on input "[PERSON_NAME] Nephrology Pc" at bounding box center [764, 16] width 171 height 18
paste input "[PERSON_NAME]"
type input "[PERSON_NAME]"
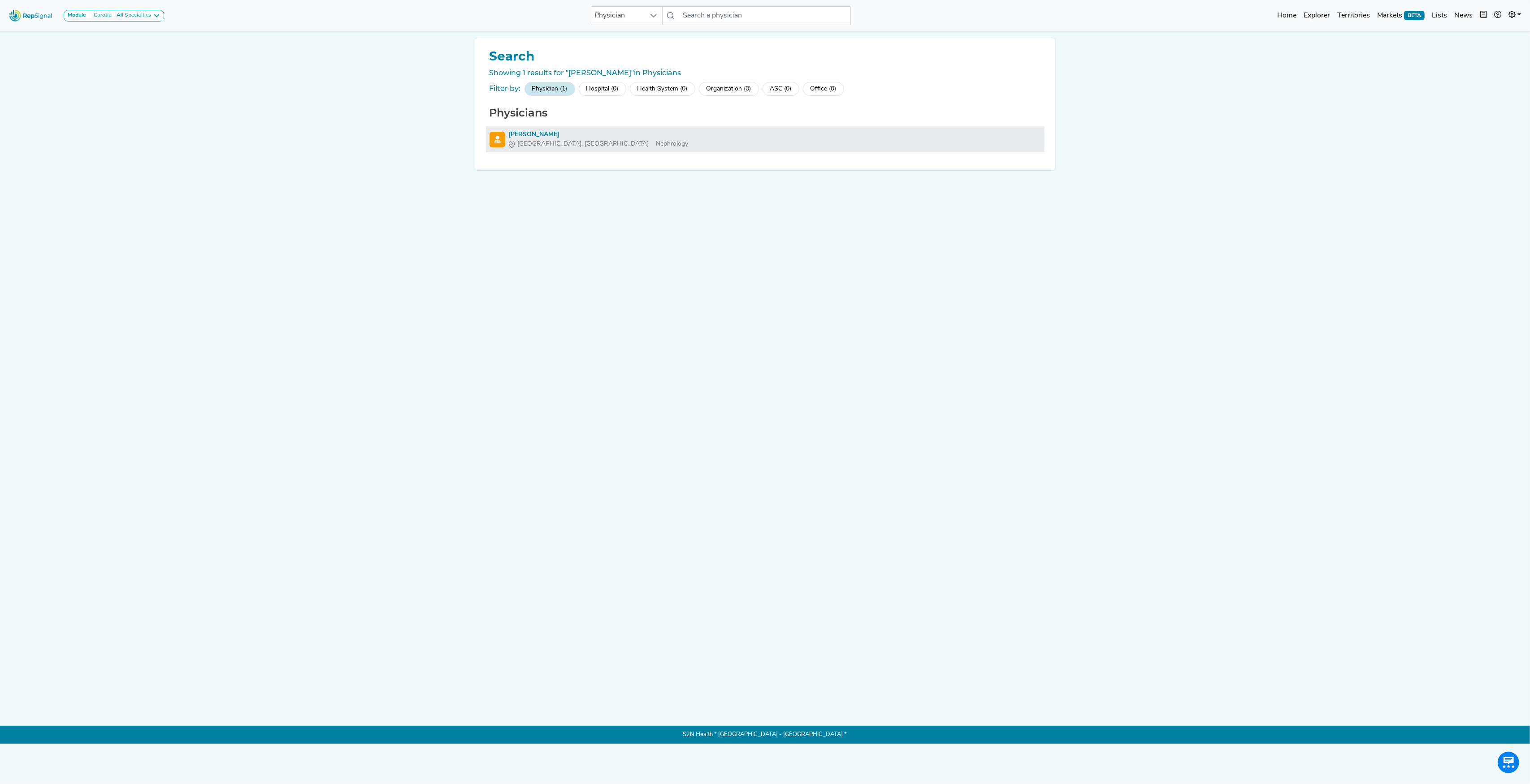
click at [536, 133] on div "[PERSON_NAME]" at bounding box center [599, 134] width 180 height 9
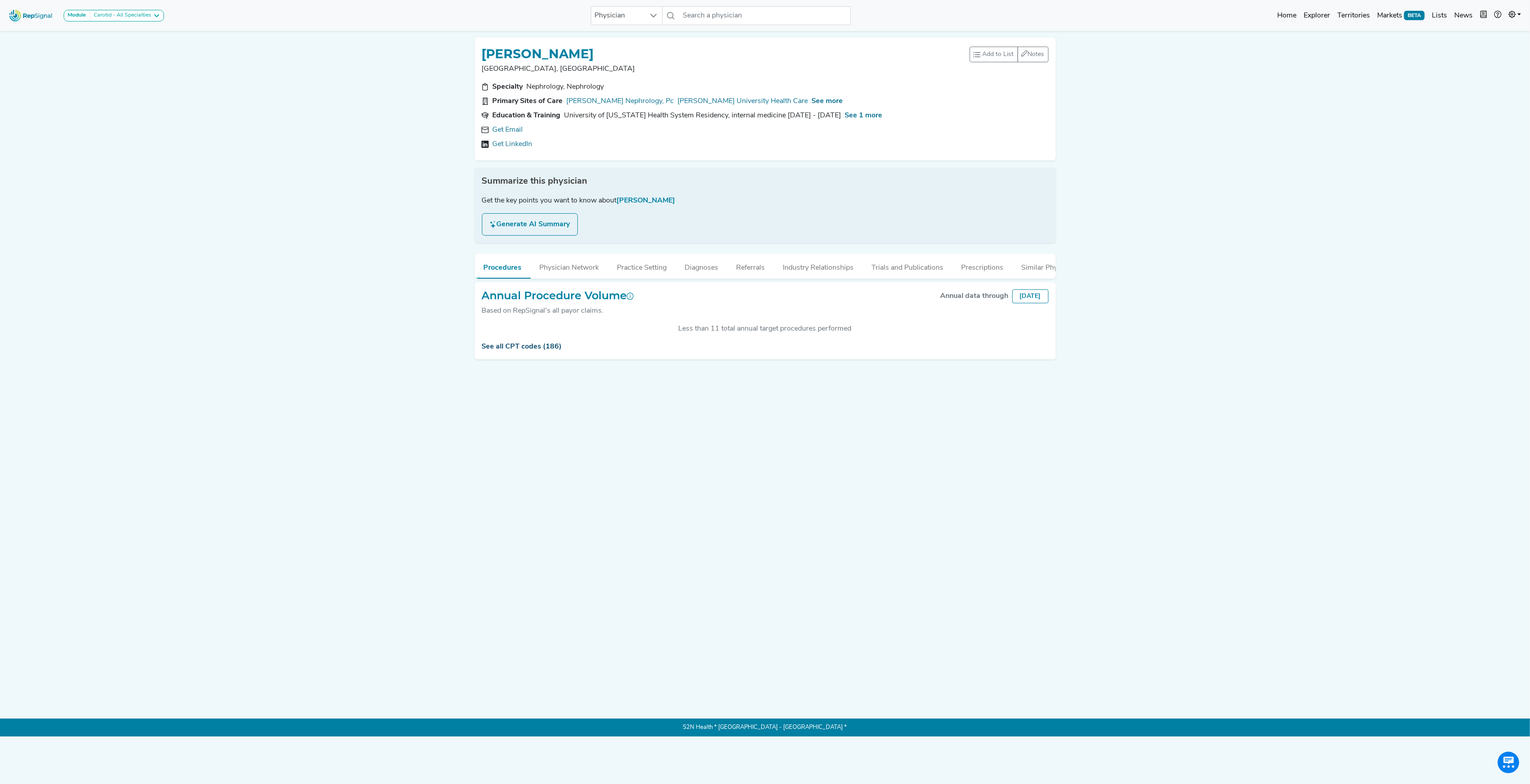
click at [535, 350] on link "See all CPT codes (186)" at bounding box center [522, 347] width 80 height 7
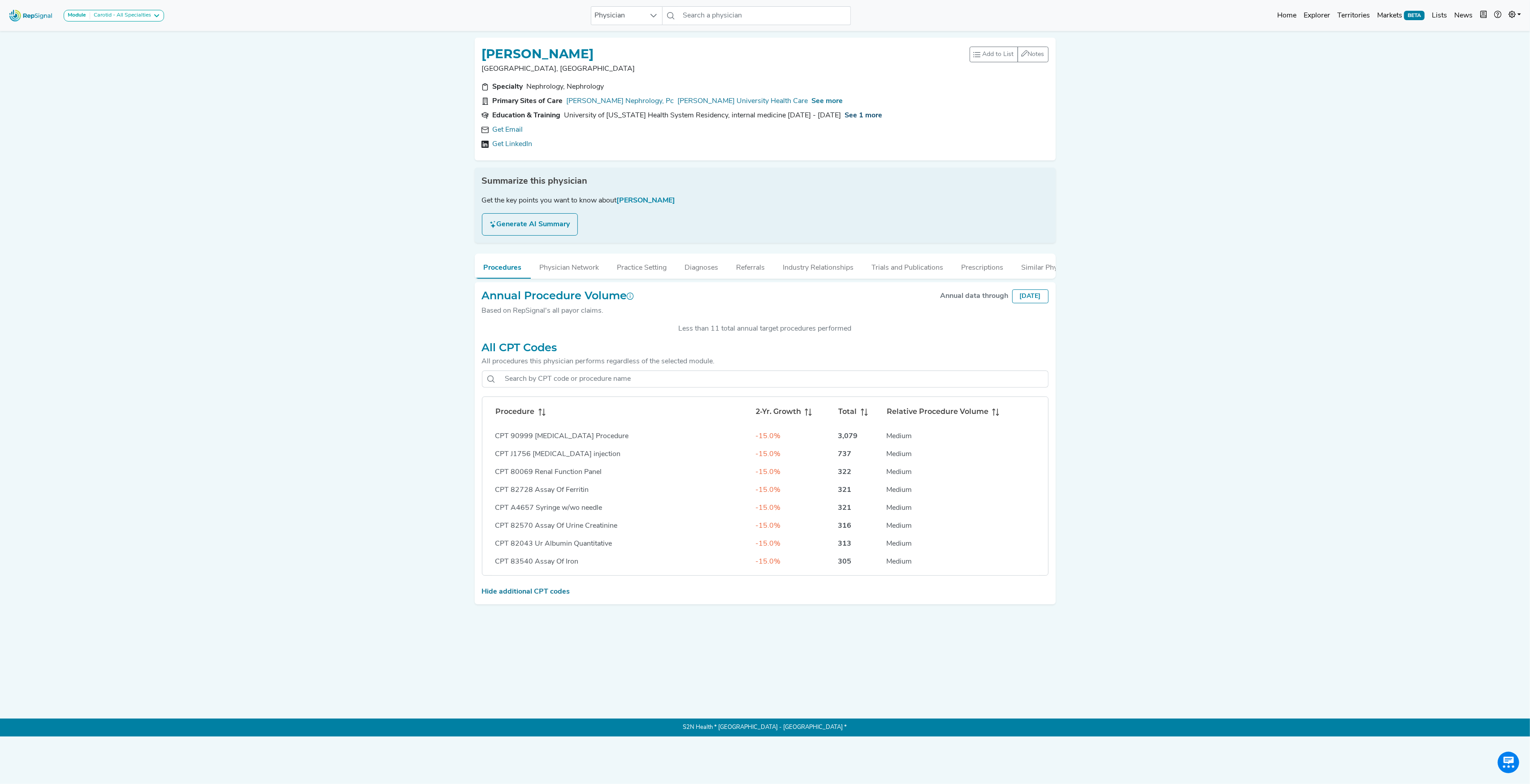
click at [856, 112] on span "See 1 more" at bounding box center [863, 116] width 38 height 7
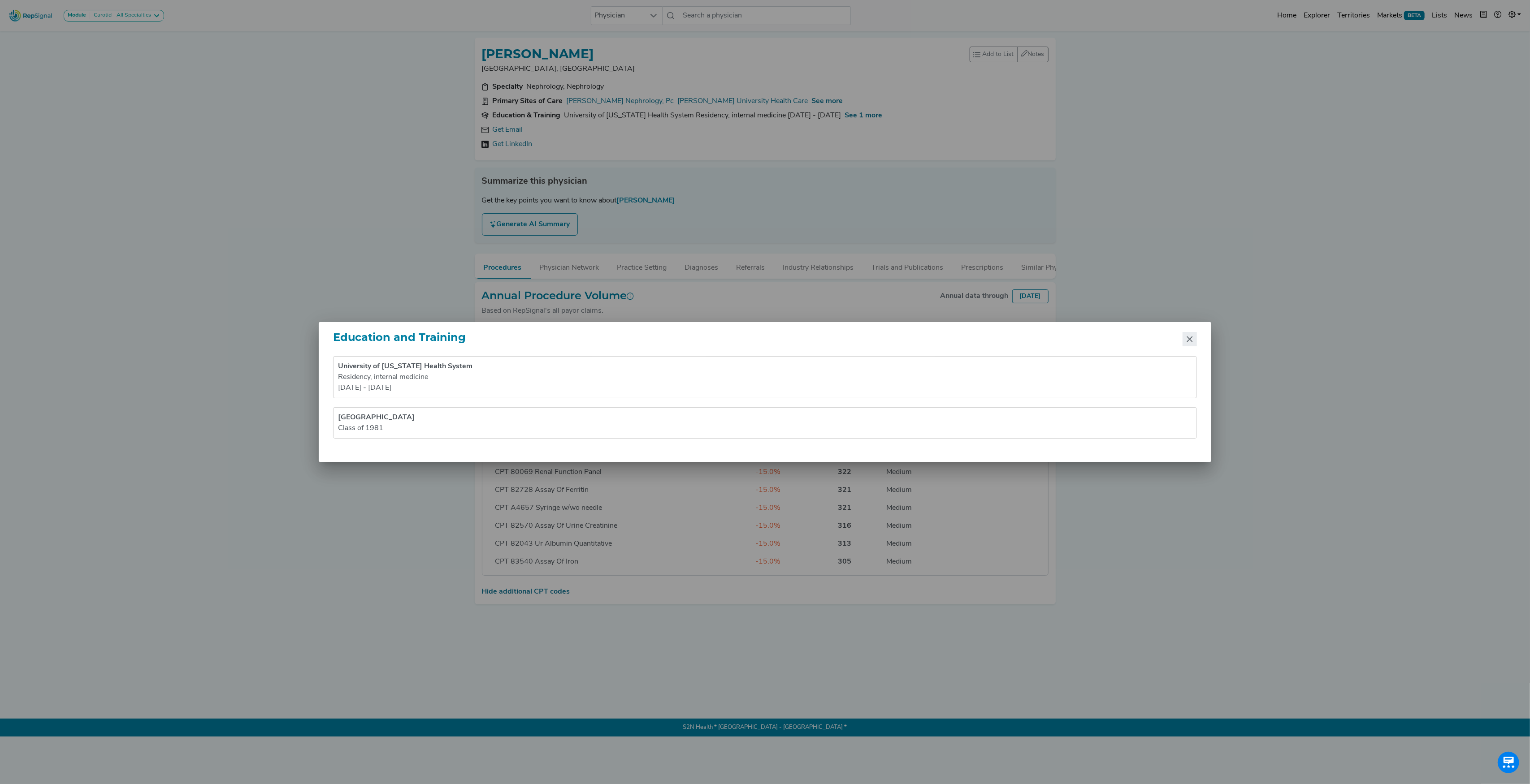
click at [1193, 343] on button "Close" at bounding box center [1189, 339] width 14 height 14
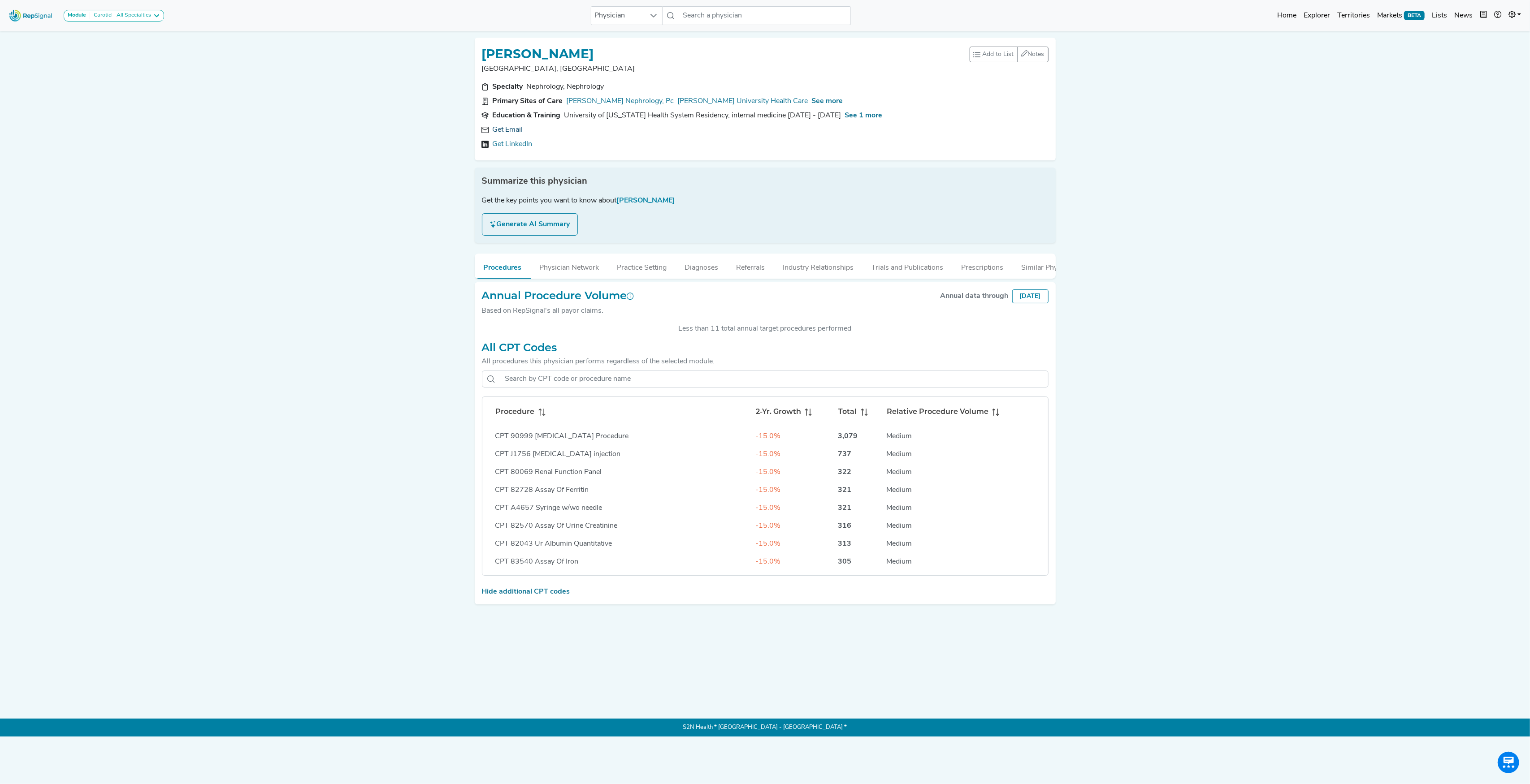
click at [513, 130] on link "Get Email" at bounding box center [508, 129] width 31 height 11
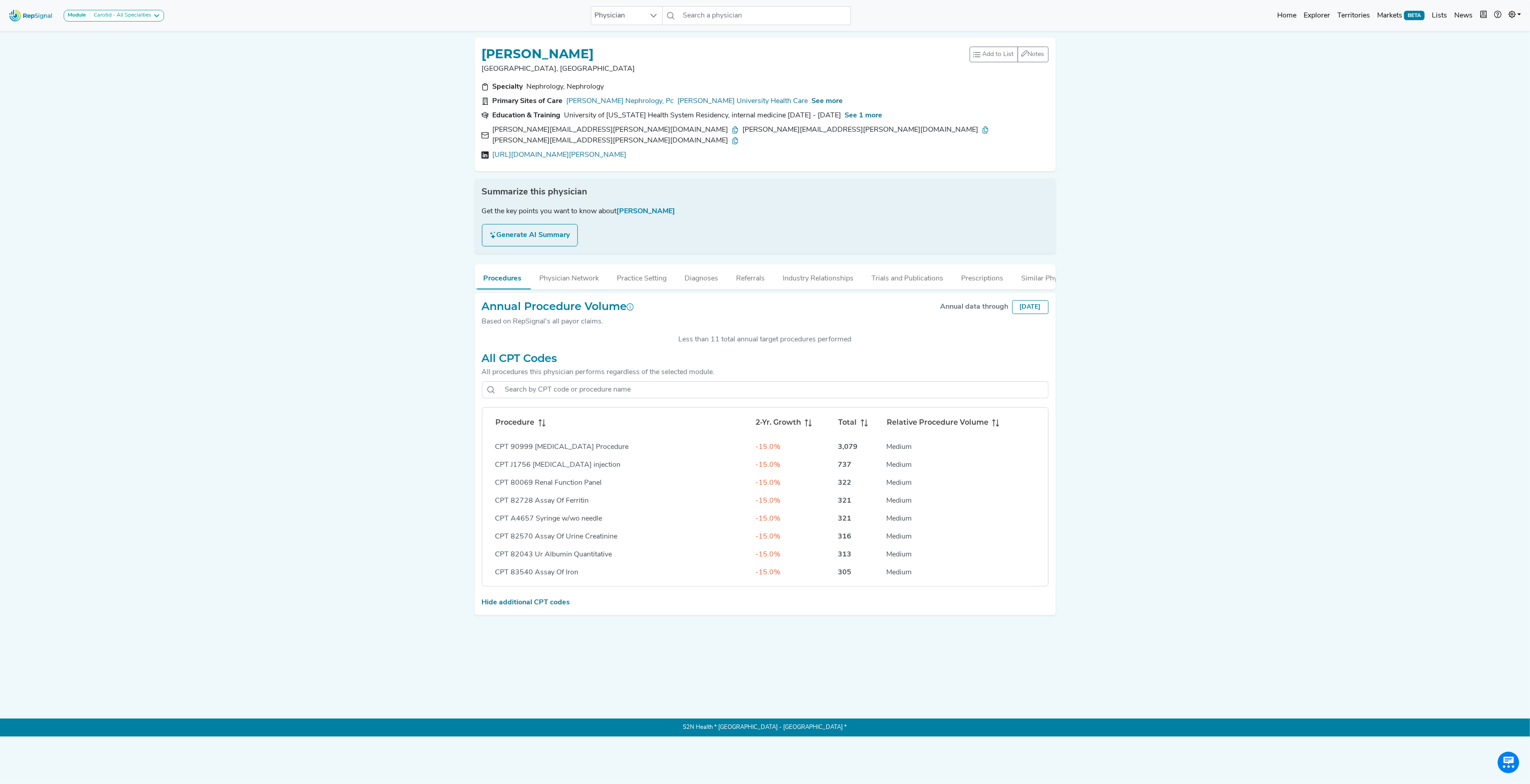
click at [540, 417] on span at bounding box center [540, 422] width 11 height 11
click at [700, 18] on input "text" at bounding box center [764, 16] width 171 height 18
paste input "[PERSON_NAME]"
click at [724, 102] on div "[PERSON_NAME]" at bounding box center [796, 103] width 180 height 9
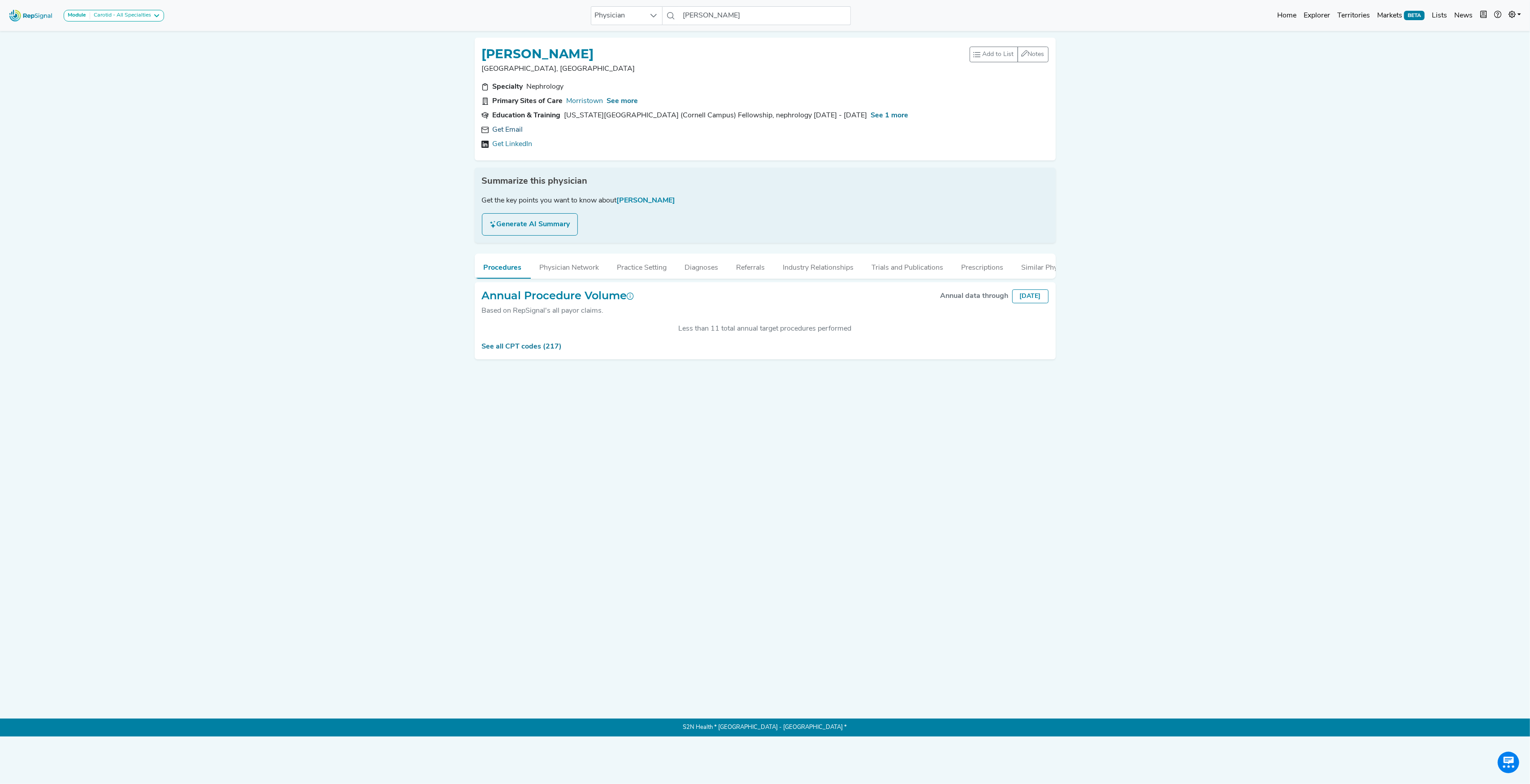
click at [504, 128] on link "Get Email" at bounding box center [508, 129] width 31 height 11
click at [518, 353] on div "See all CPT codes (217)" at bounding box center [765, 346] width 567 height 11
click at [518, 350] on link "See all CPT codes (217)" at bounding box center [522, 347] width 80 height 7
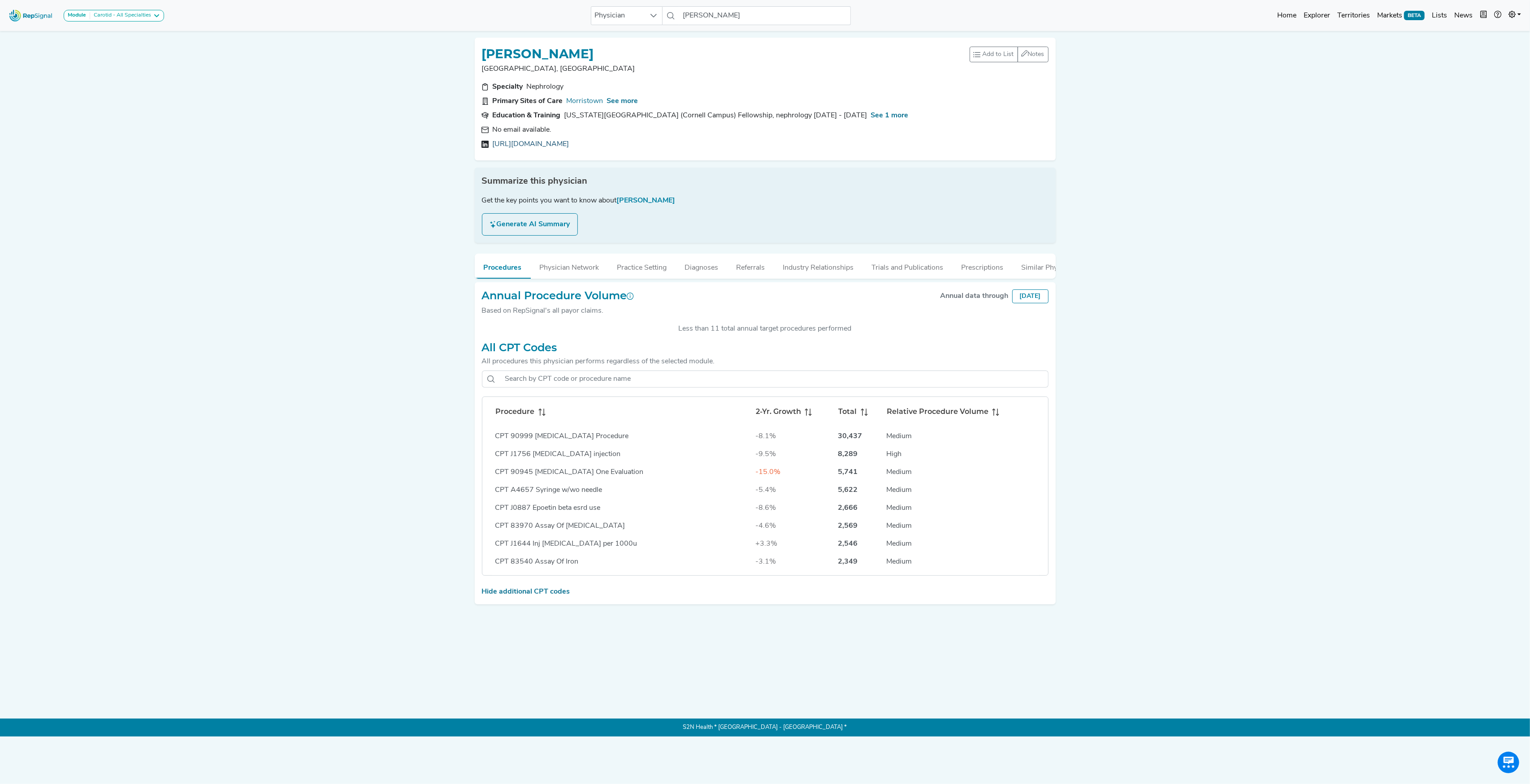
click at [567, 144] on link "[URL][DOMAIN_NAME]" at bounding box center [531, 144] width 77 height 11
click at [563, 47] on h1 "[PERSON_NAME]" at bounding box center [538, 54] width 112 height 15
click at [564, 49] on h1 "[PERSON_NAME]" at bounding box center [538, 54] width 112 height 15
copy h1 "SARKAR"
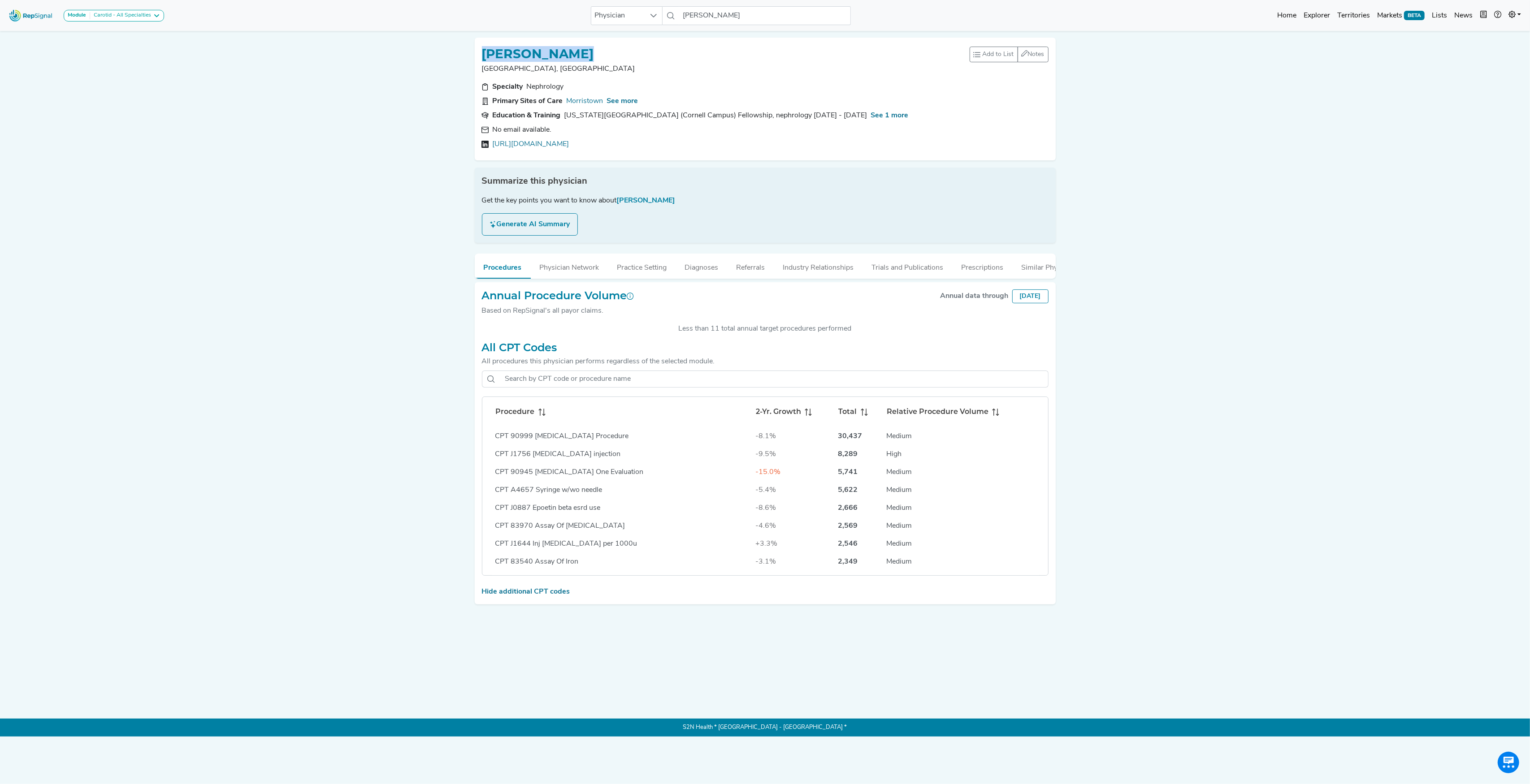
drag, startPoint x: 483, startPoint y: 54, endPoint x: 601, endPoint y: 51, distance: 118.0
click at [601, 51] on div "[PERSON_NAME]" at bounding box center [726, 53] width 488 height 17
copy h1 "[PERSON_NAME]"
click at [560, 54] on h1 "[PERSON_NAME]" at bounding box center [538, 54] width 112 height 15
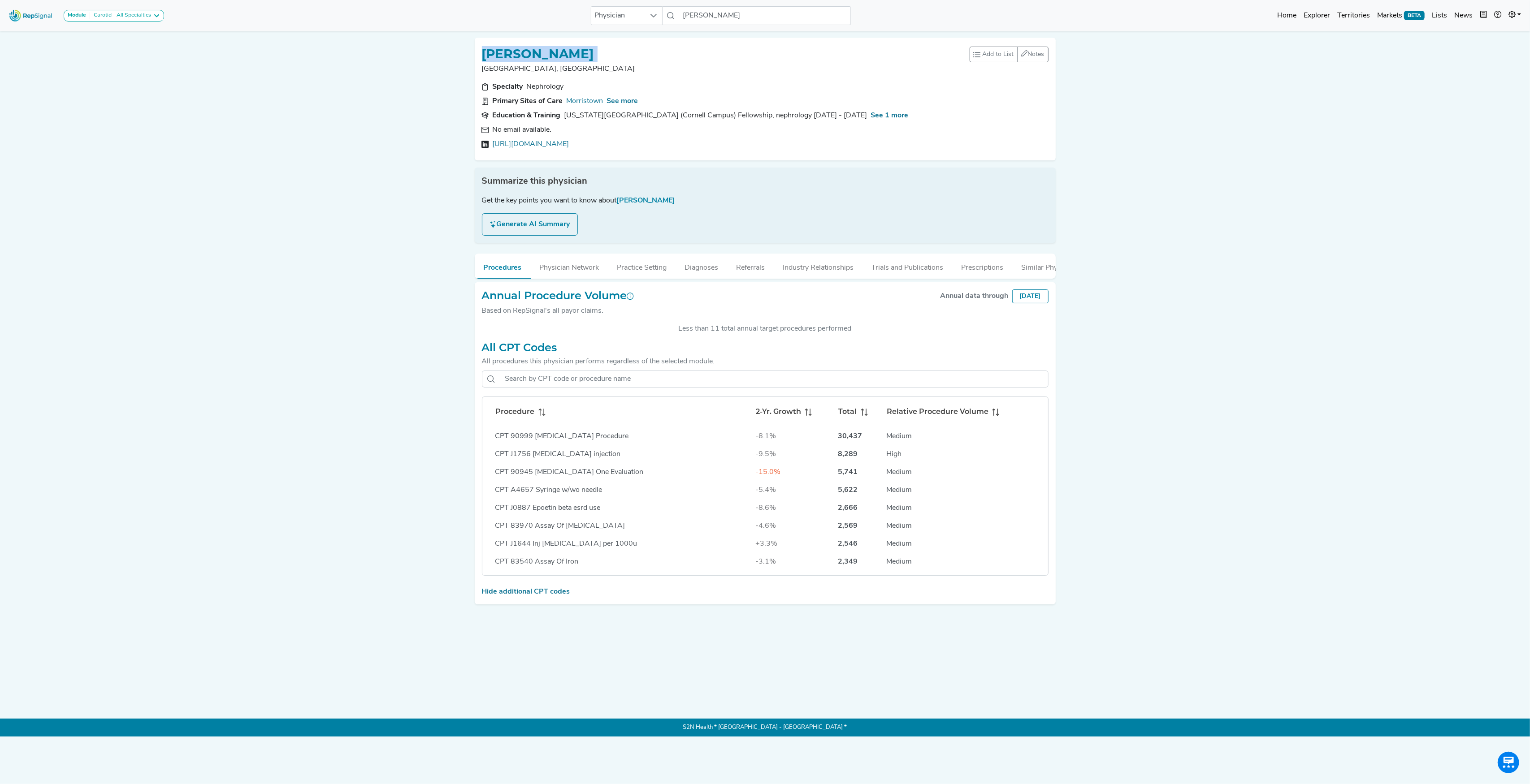
click at [560, 54] on h1 "[PERSON_NAME]" at bounding box center [538, 54] width 112 height 15
click at [731, 17] on input "[PERSON_NAME]" at bounding box center [764, 16] width 171 height 18
paste input "[PERSON_NAME]"
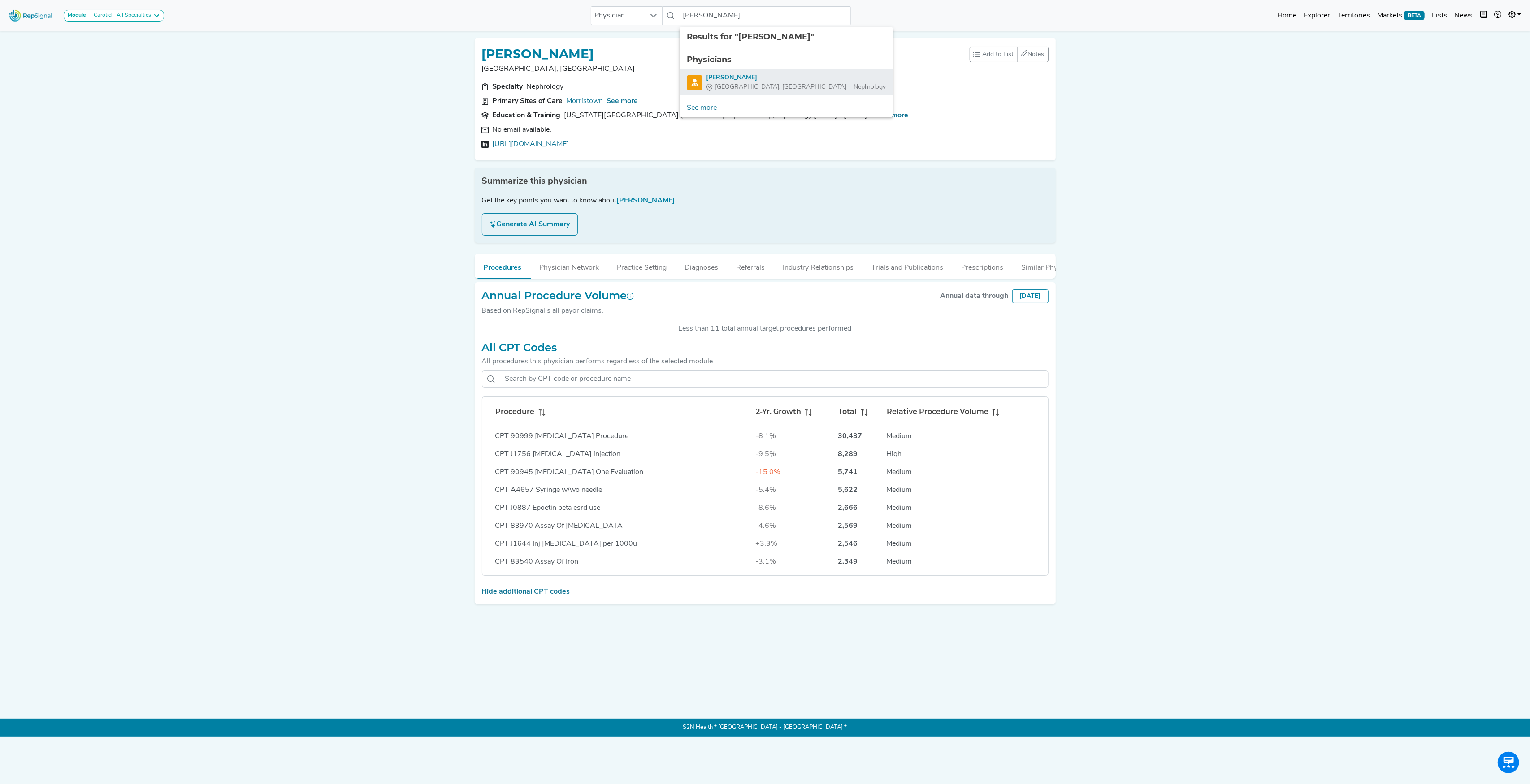
click at [724, 73] on div "[PERSON_NAME]" at bounding box center [796, 77] width 180 height 9
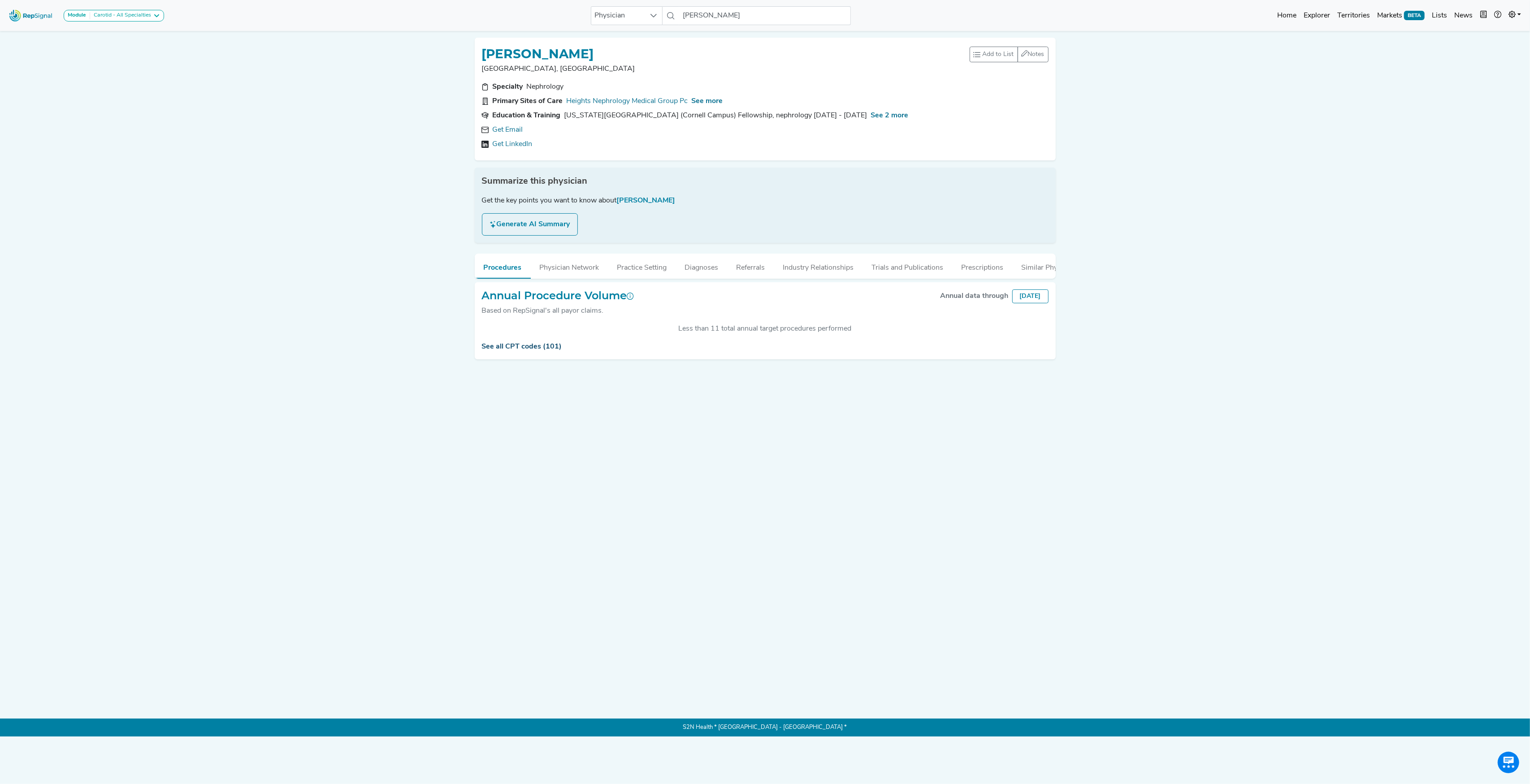
click at [535, 350] on link "See all CPT codes (101)" at bounding box center [522, 347] width 80 height 7
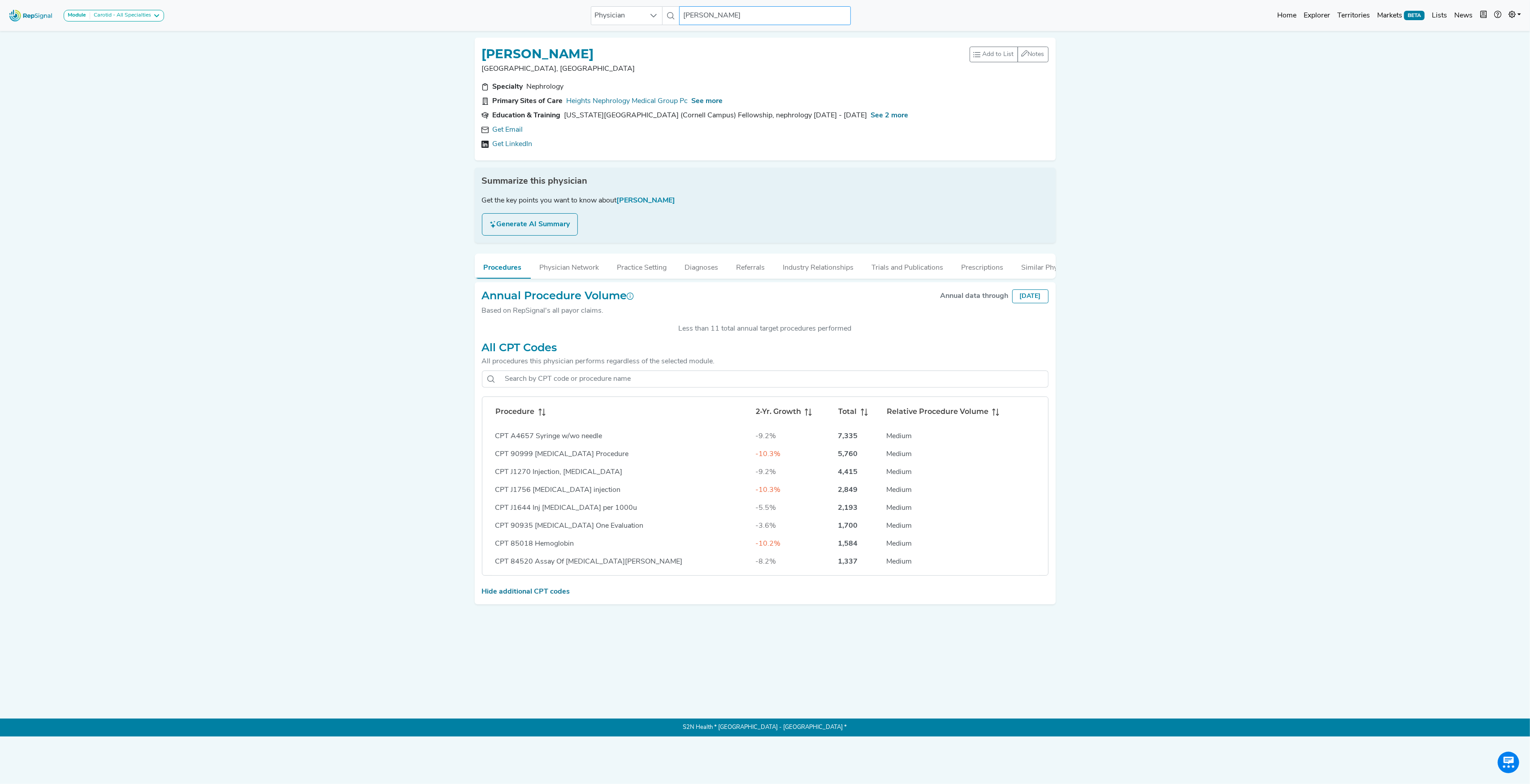
click at [743, 13] on input "[PERSON_NAME]" at bounding box center [764, 16] width 171 height 18
paste input "[PERSON_NAME]"
click at [739, 76] on div "[PERSON_NAME]" at bounding box center [796, 77] width 180 height 9
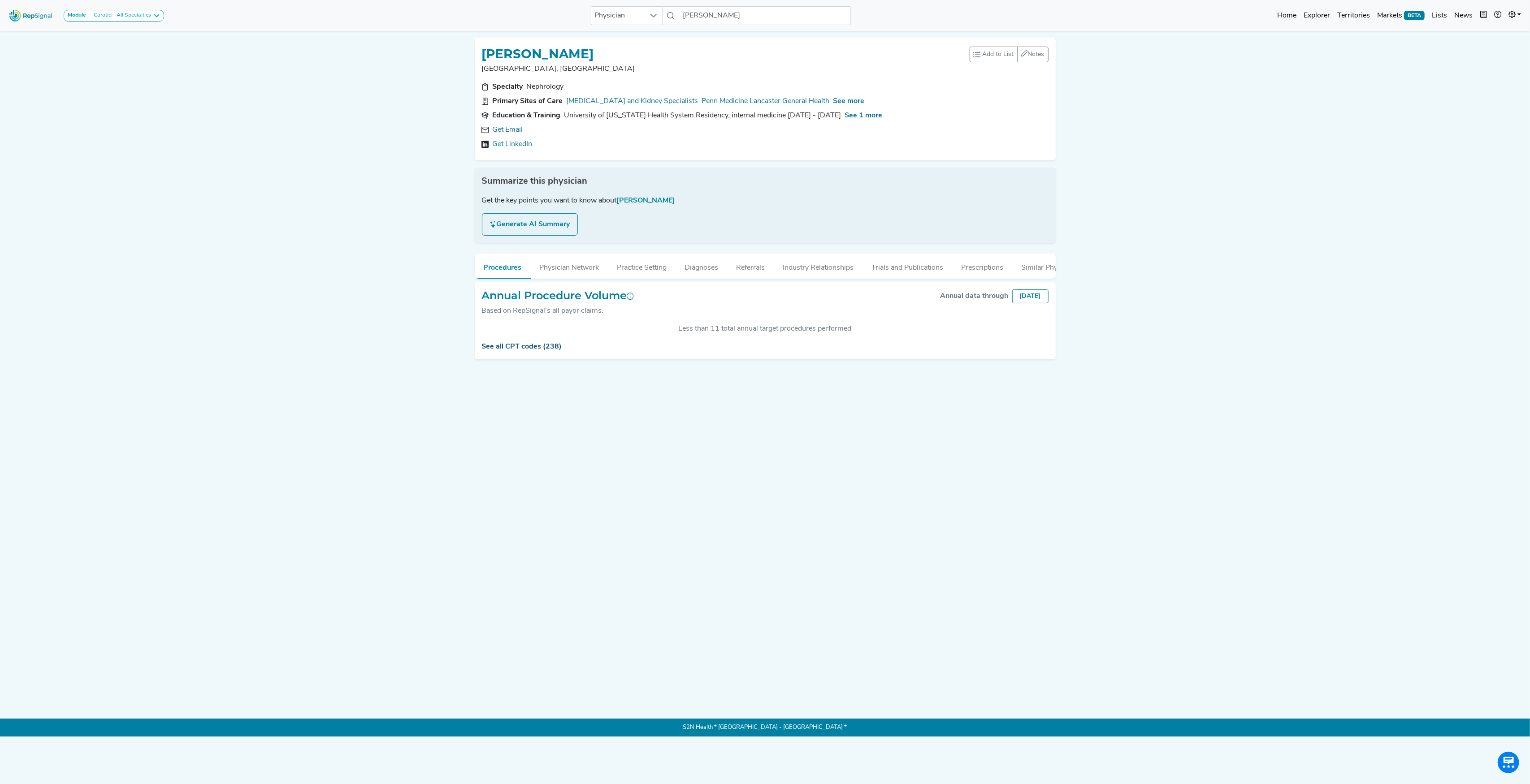
click at [537, 350] on link "See all CPT codes (238)" at bounding box center [522, 347] width 80 height 7
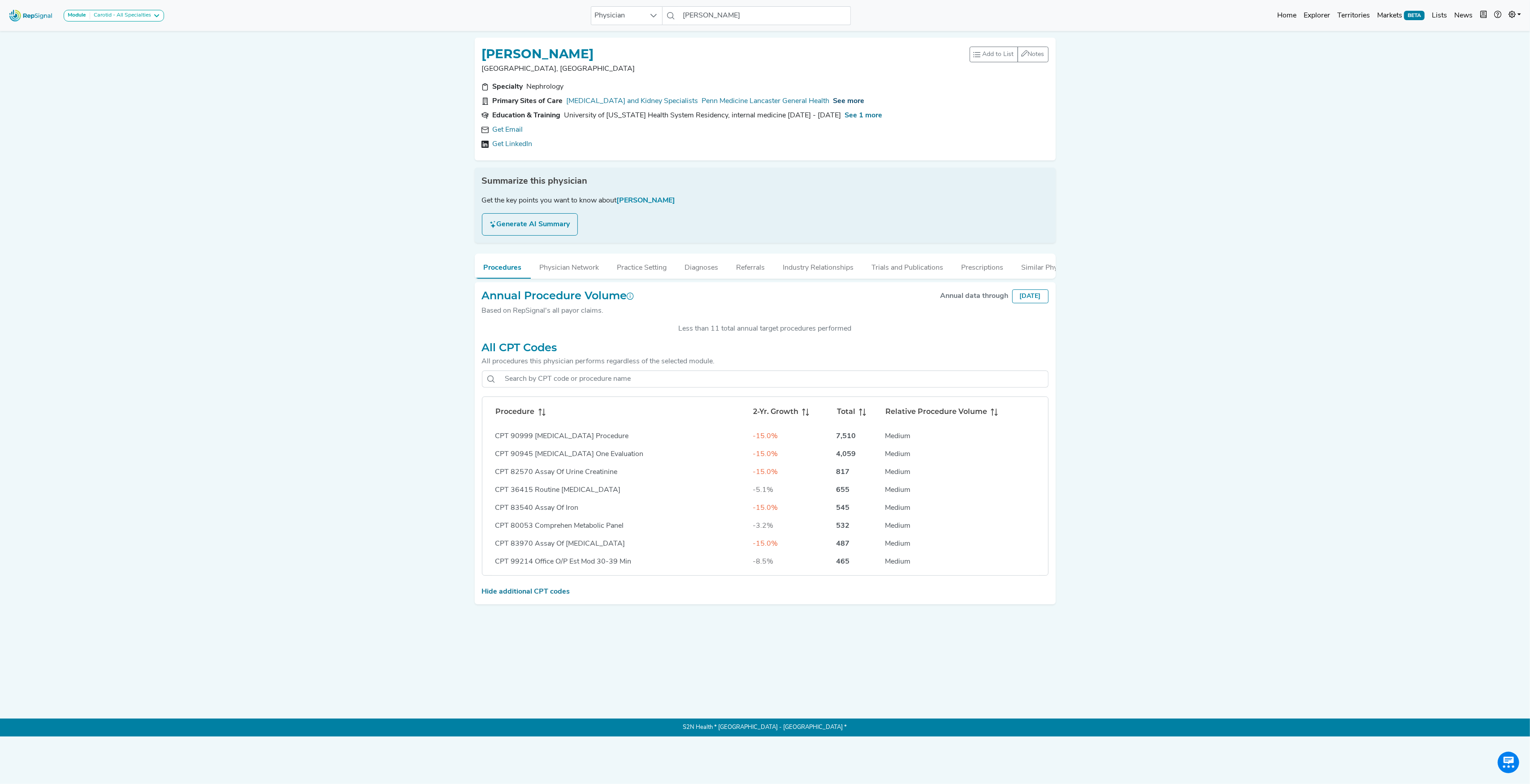
click at [838, 102] on span "See more" at bounding box center [849, 101] width 31 height 7
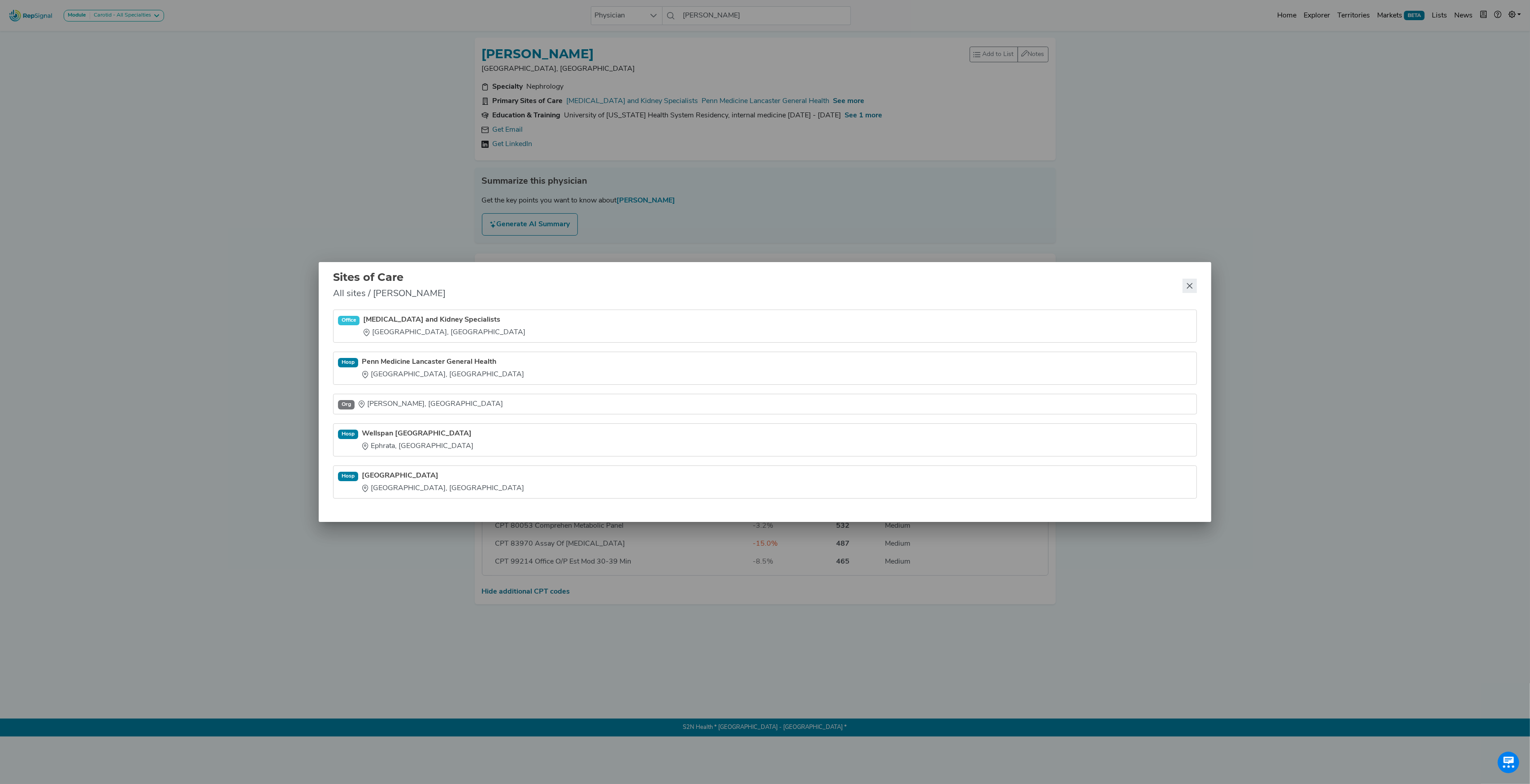
click at [1189, 289] on button "Close" at bounding box center [1189, 286] width 14 height 14
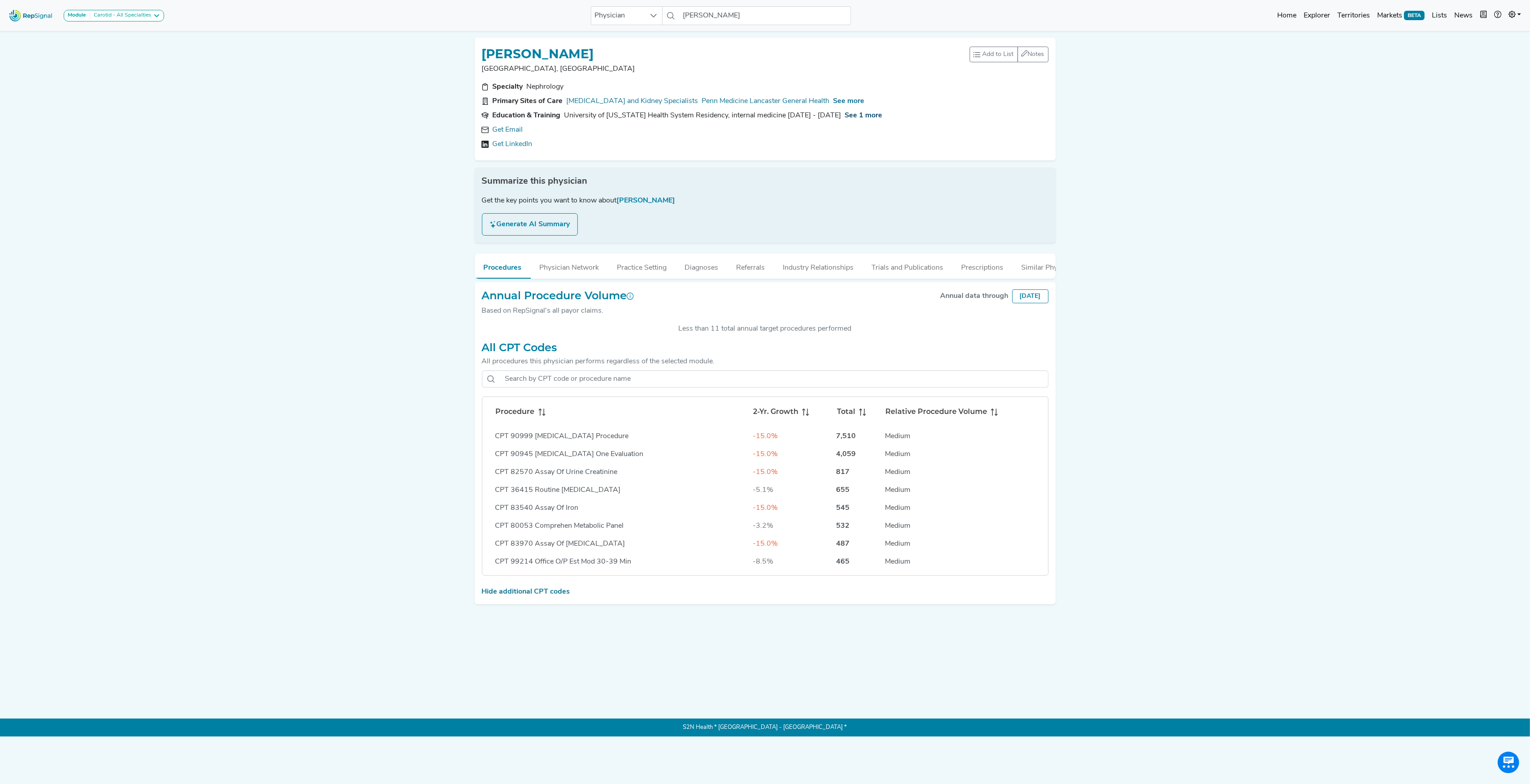
click at [850, 117] on span "See 1 more" at bounding box center [863, 116] width 38 height 7
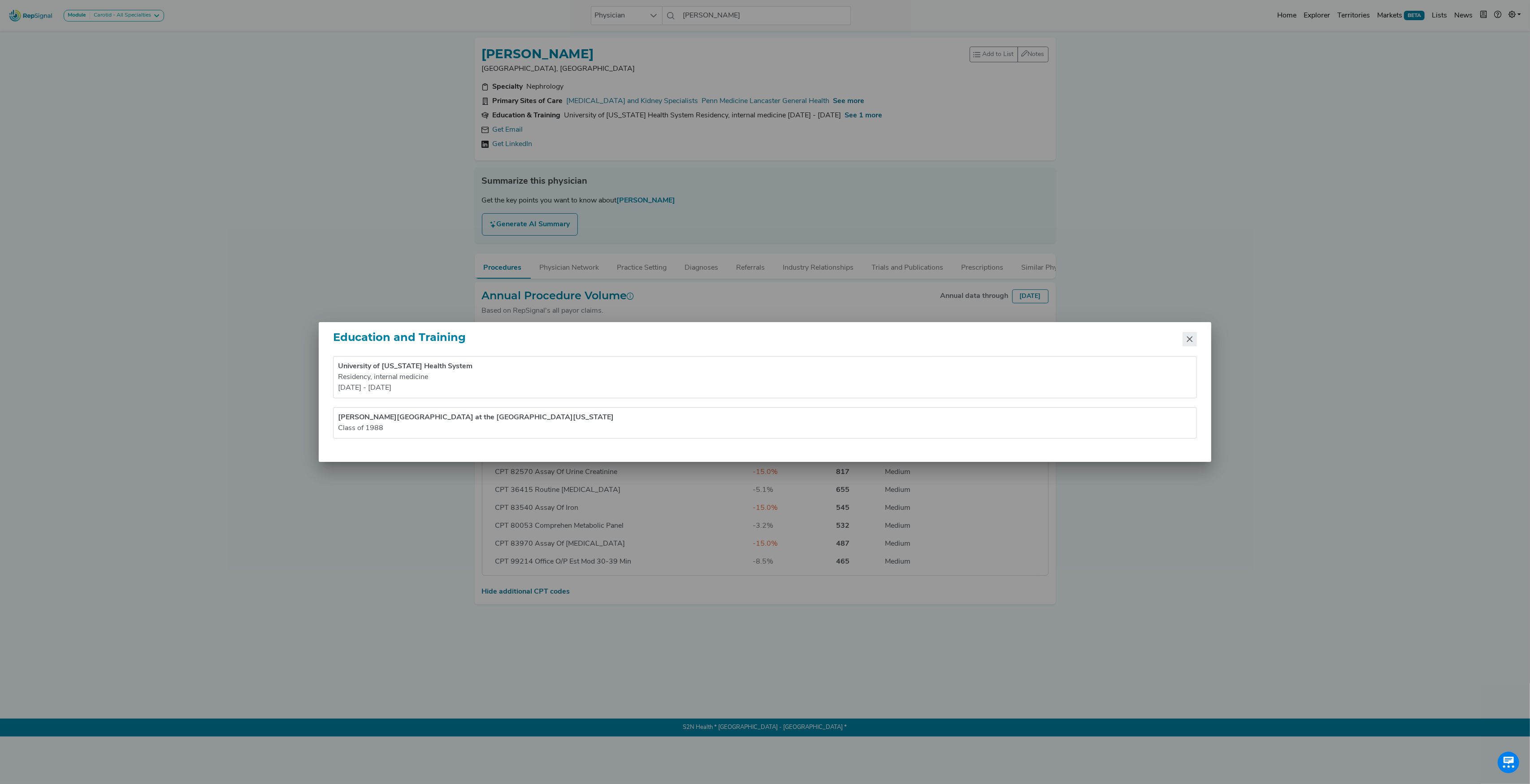
drag, startPoint x: 1192, startPoint y: 337, endPoint x: 1105, endPoint y: 304, distance: 93.0
click at [1191, 336] on icon "Close" at bounding box center [1189, 339] width 7 height 7
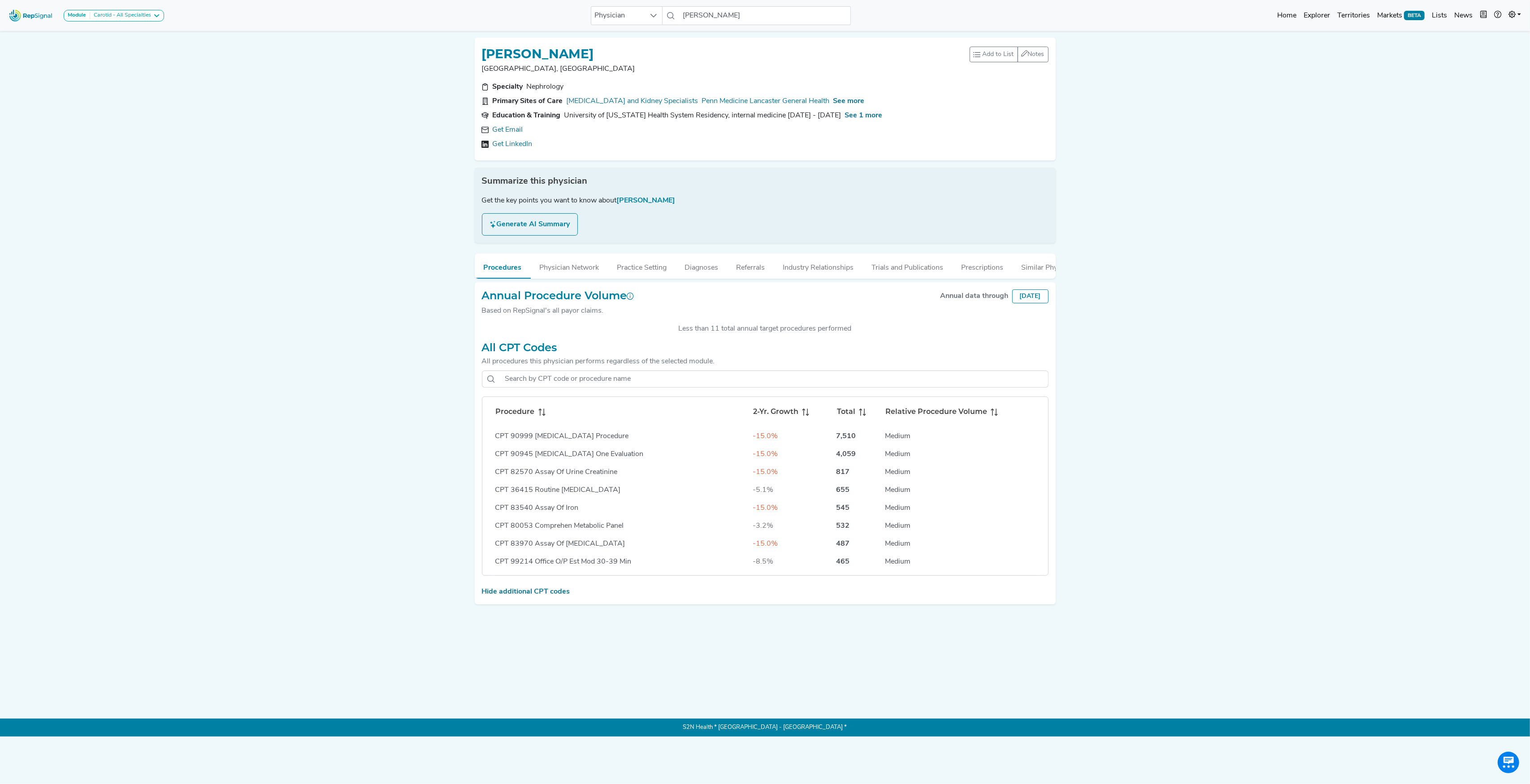
click at [515, 136] on div "Get Email Get LinkedIn" at bounding box center [765, 136] width 567 height 25
click at [504, 129] on link "Get Email" at bounding box center [508, 129] width 31 height 11
click at [594, 56] on h1 "[PERSON_NAME]" at bounding box center [538, 54] width 112 height 15
copy h1 "[PERSON_NAME]"
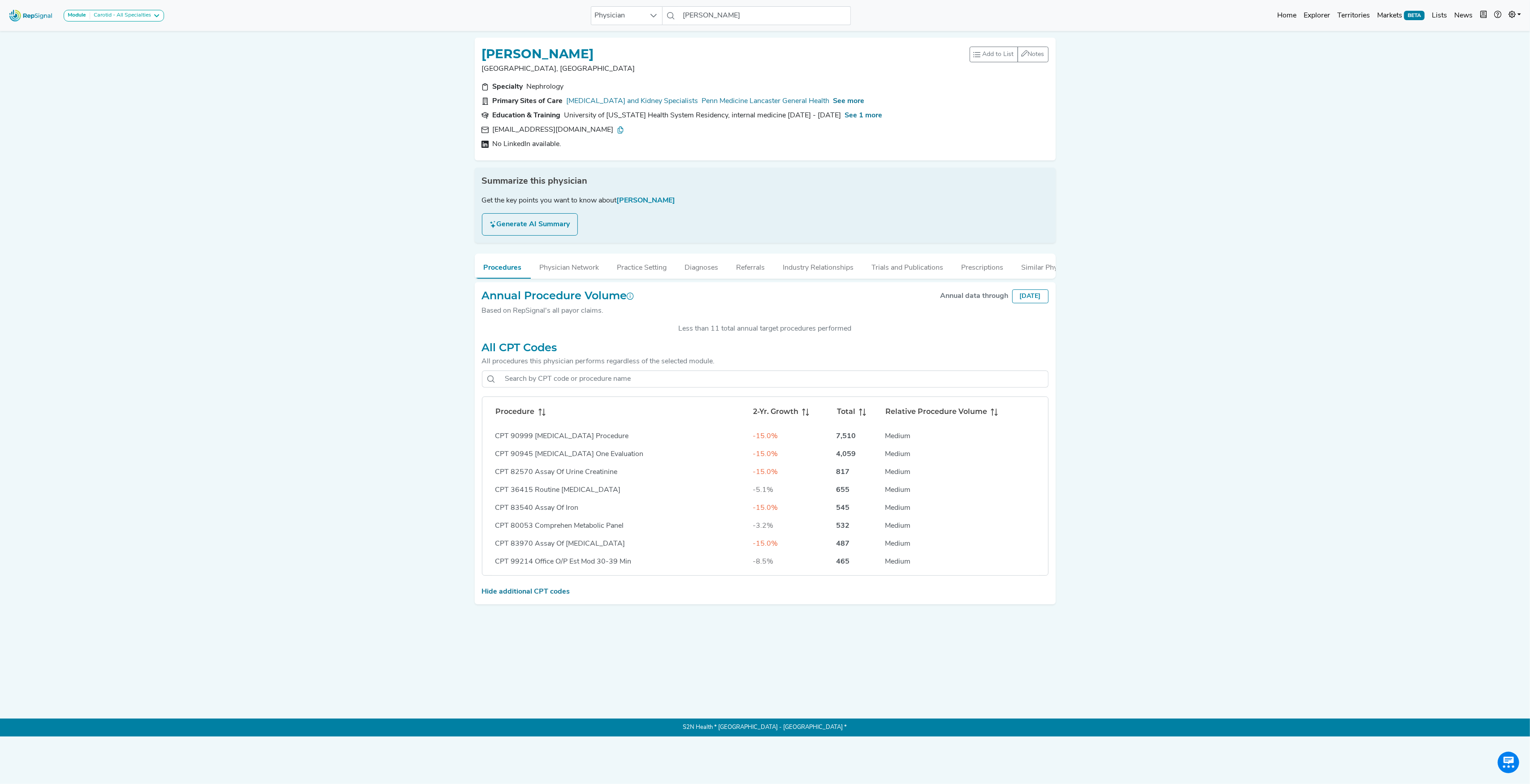
click at [378, 328] on div "Module Carotid - All Specialties Carotid - All Specialties Carotid - Interventi…" at bounding box center [765, 368] width 1530 height 737
click at [562, 51] on h1 "[PERSON_NAME]" at bounding box center [538, 54] width 112 height 15
copy h1 "[PERSON_NAME]"
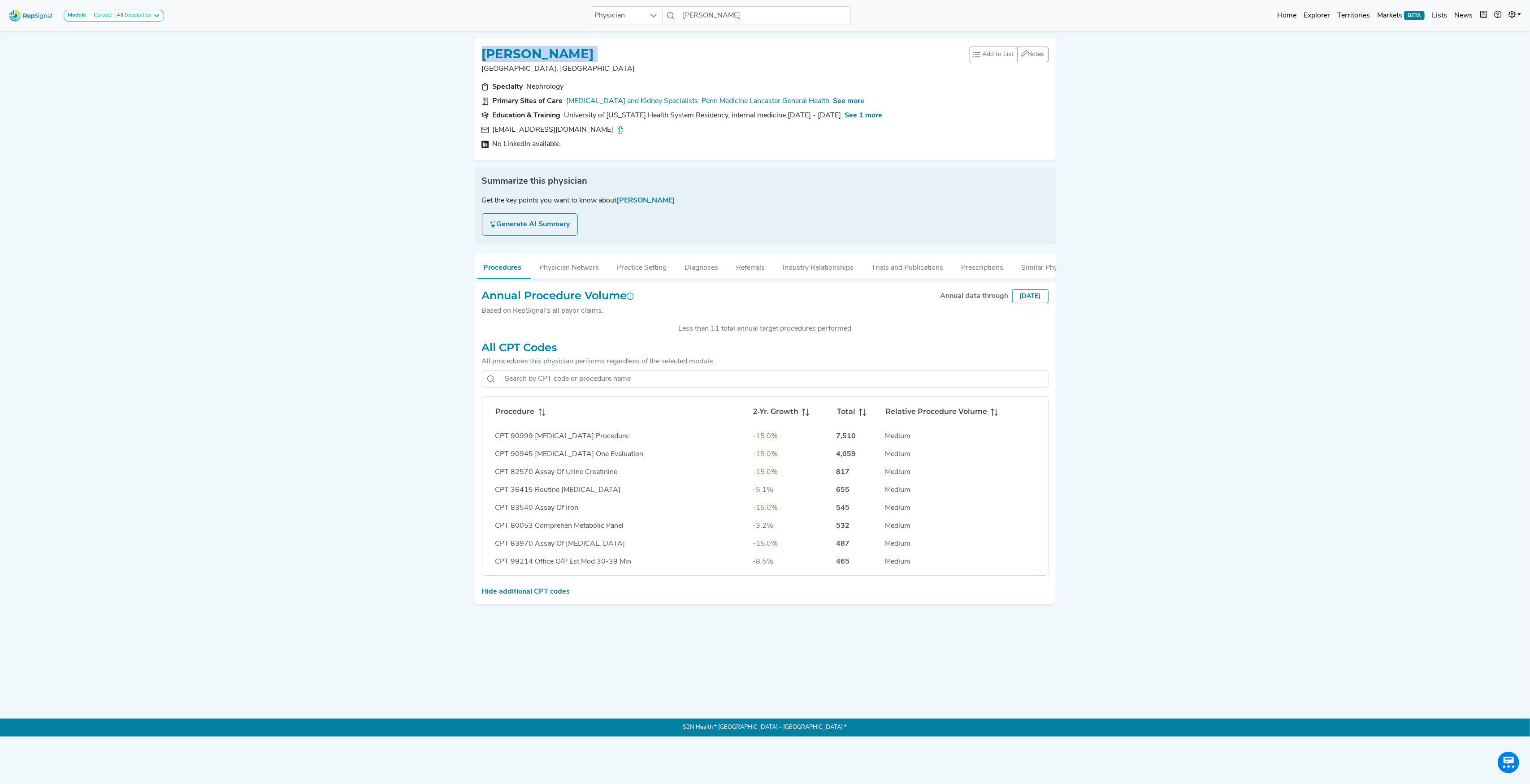
click at [578, 45] on div "[PERSON_NAME]" at bounding box center [726, 53] width 488 height 17
click at [750, 20] on input "[PERSON_NAME]" at bounding box center [764, 16] width 171 height 18
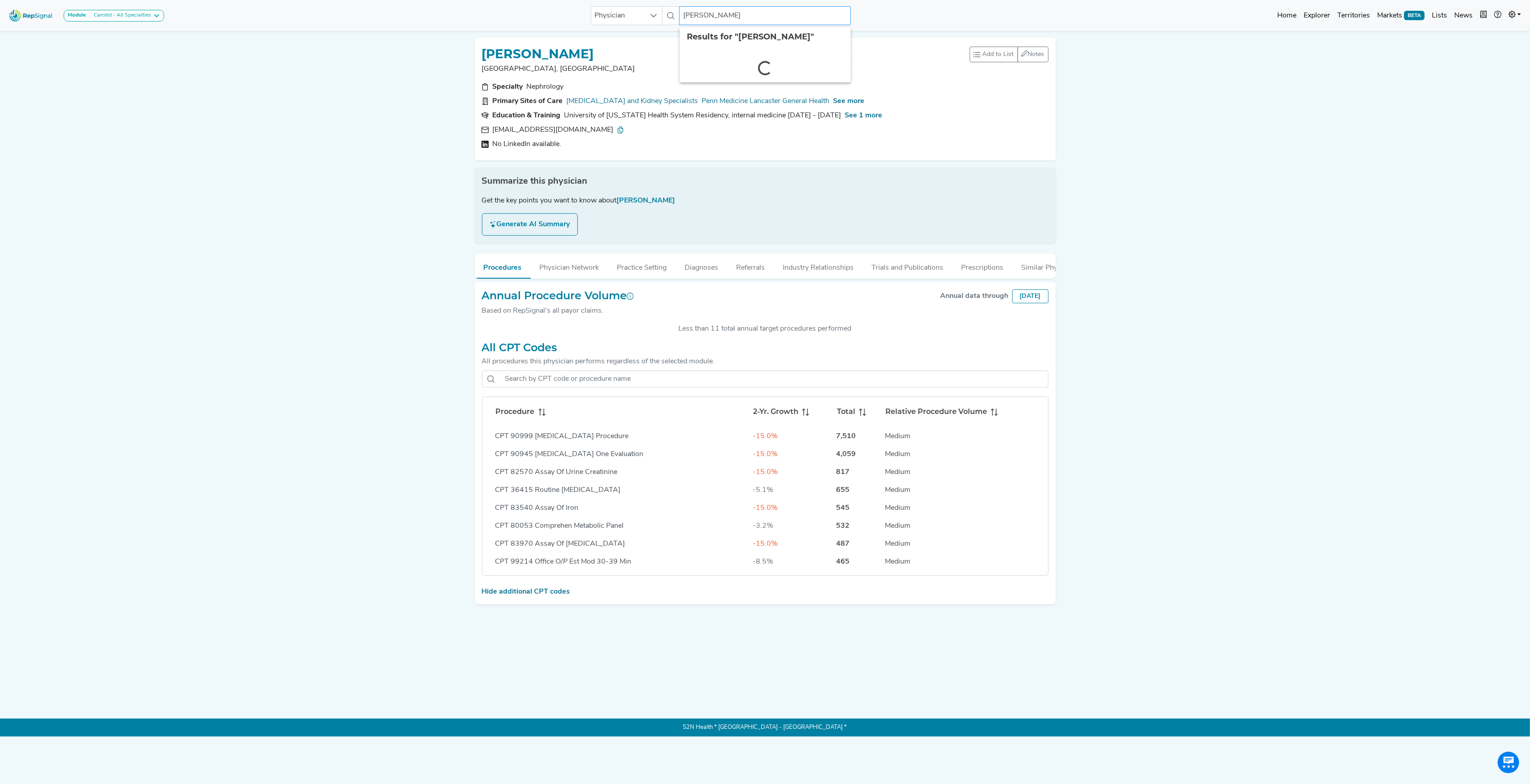
paste input "[PERSON_NAME]"
type input "[PERSON_NAME]"
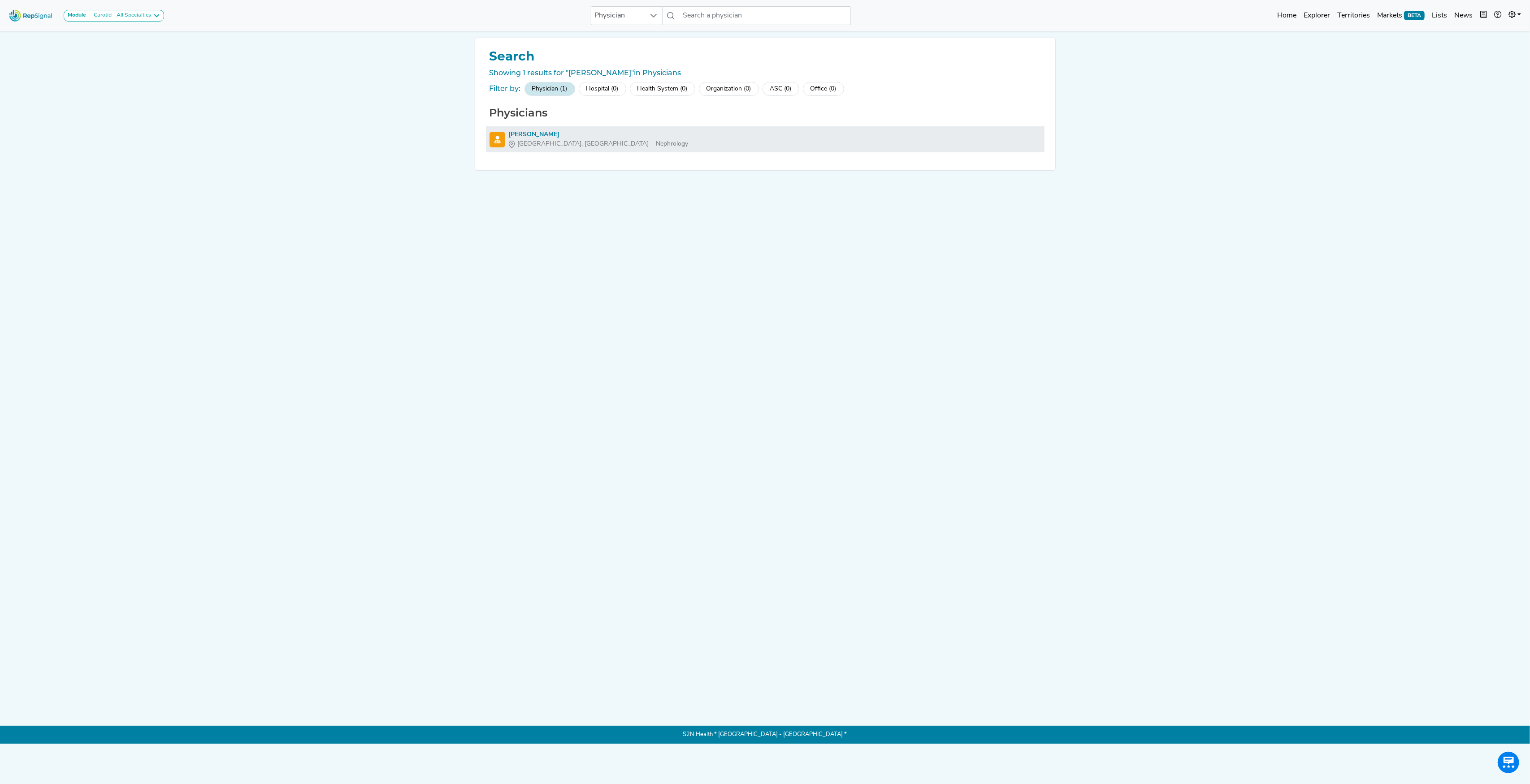
click at [523, 134] on div "[PERSON_NAME]" at bounding box center [599, 134] width 180 height 9
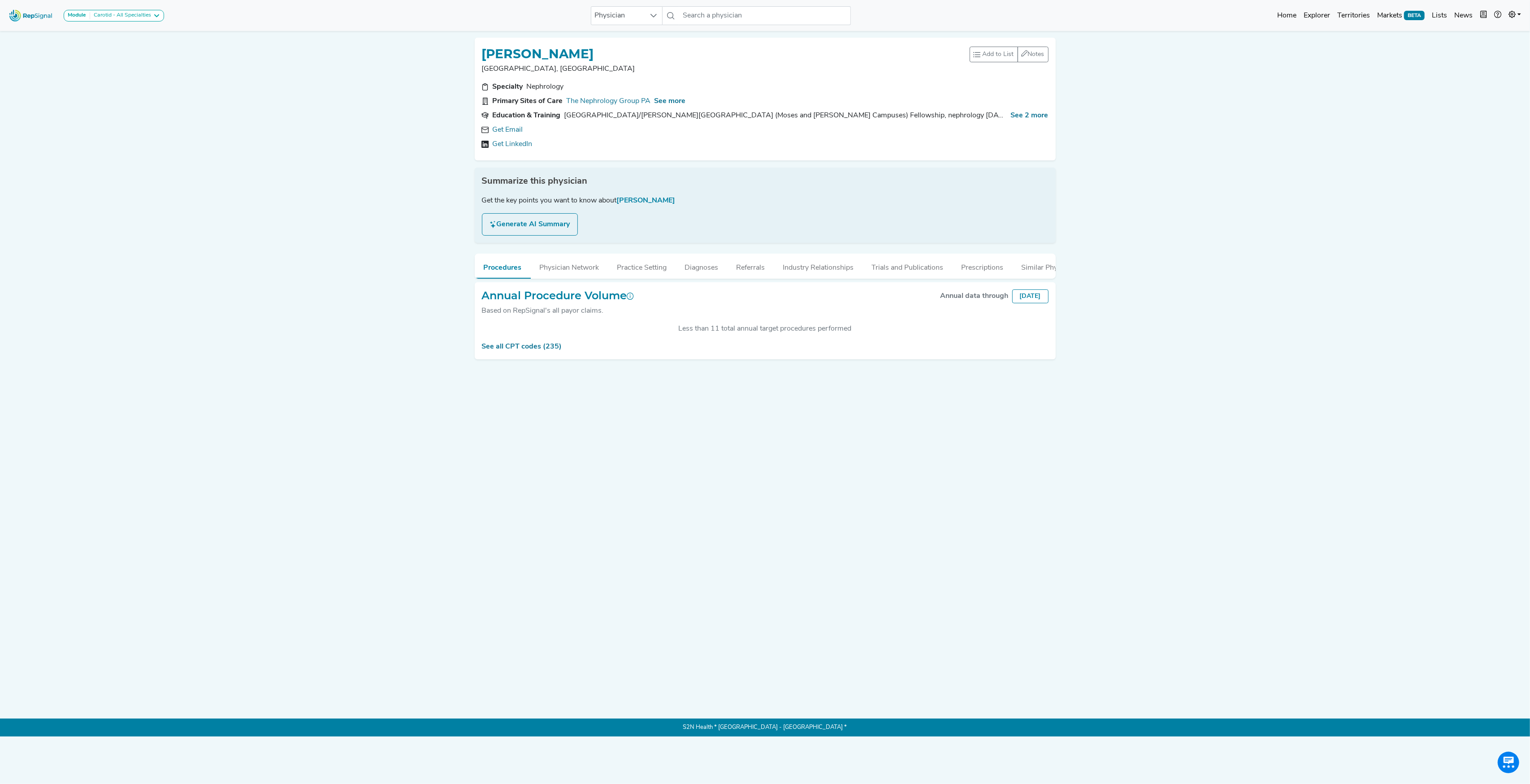
click at [540, 193] on div "Summarize this physician Get the key points you want to know about [PERSON_NAME…" at bounding box center [765, 205] width 581 height 75
click at [519, 350] on link "See all CPT codes (235)" at bounding box center [522, 347] width 80 height 7
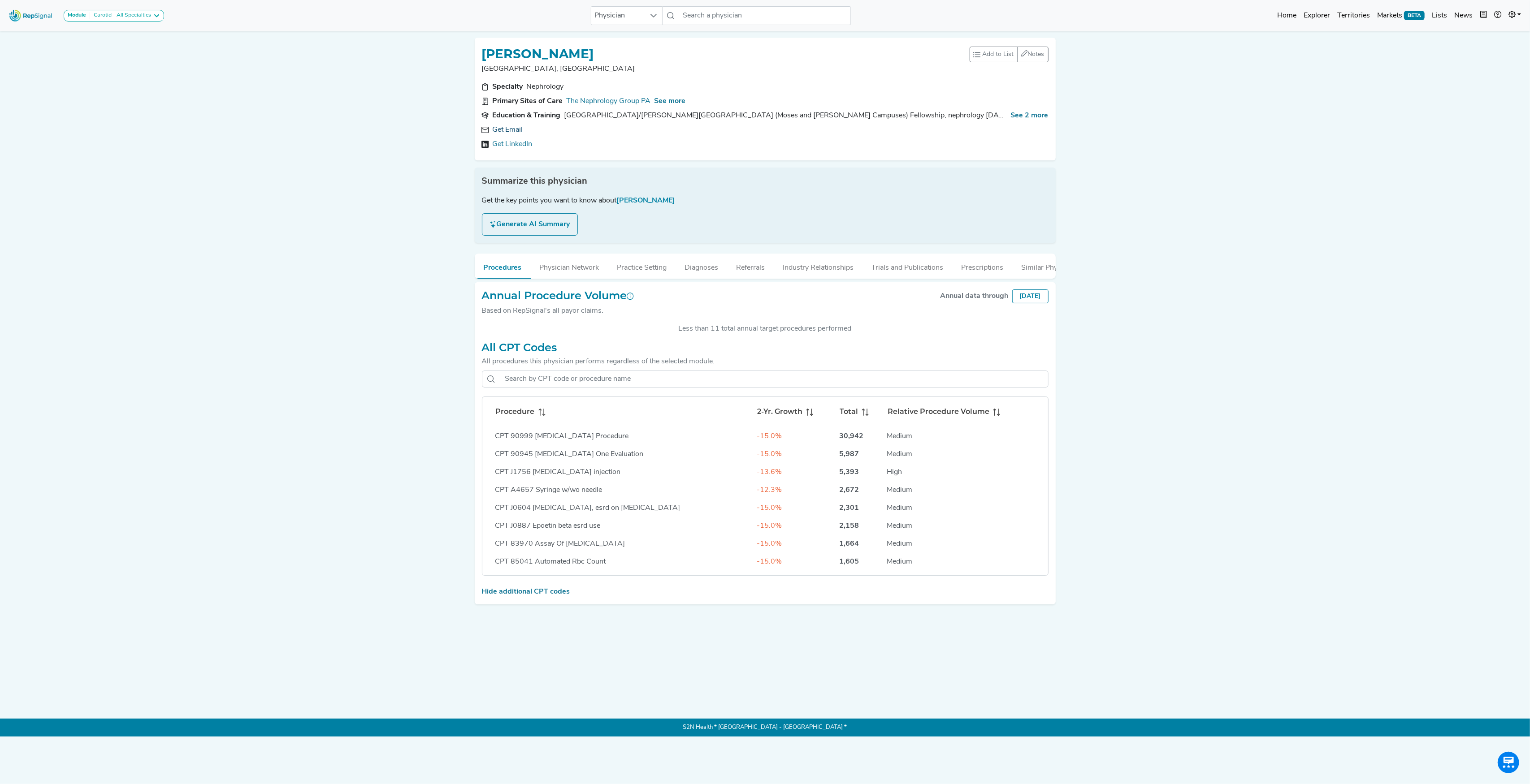
click at [508, 129] on link "Get Email" at bounding box center [508, 129] width 31 height 11
click at [594, 58] on h1 "[PERSON_NAME]" at bounding box center [538, 54] width 112 height 15
click at [565, 49] on h1 "[PERSON_NAME]" at bounding box center [538, 54] width 112 height 15
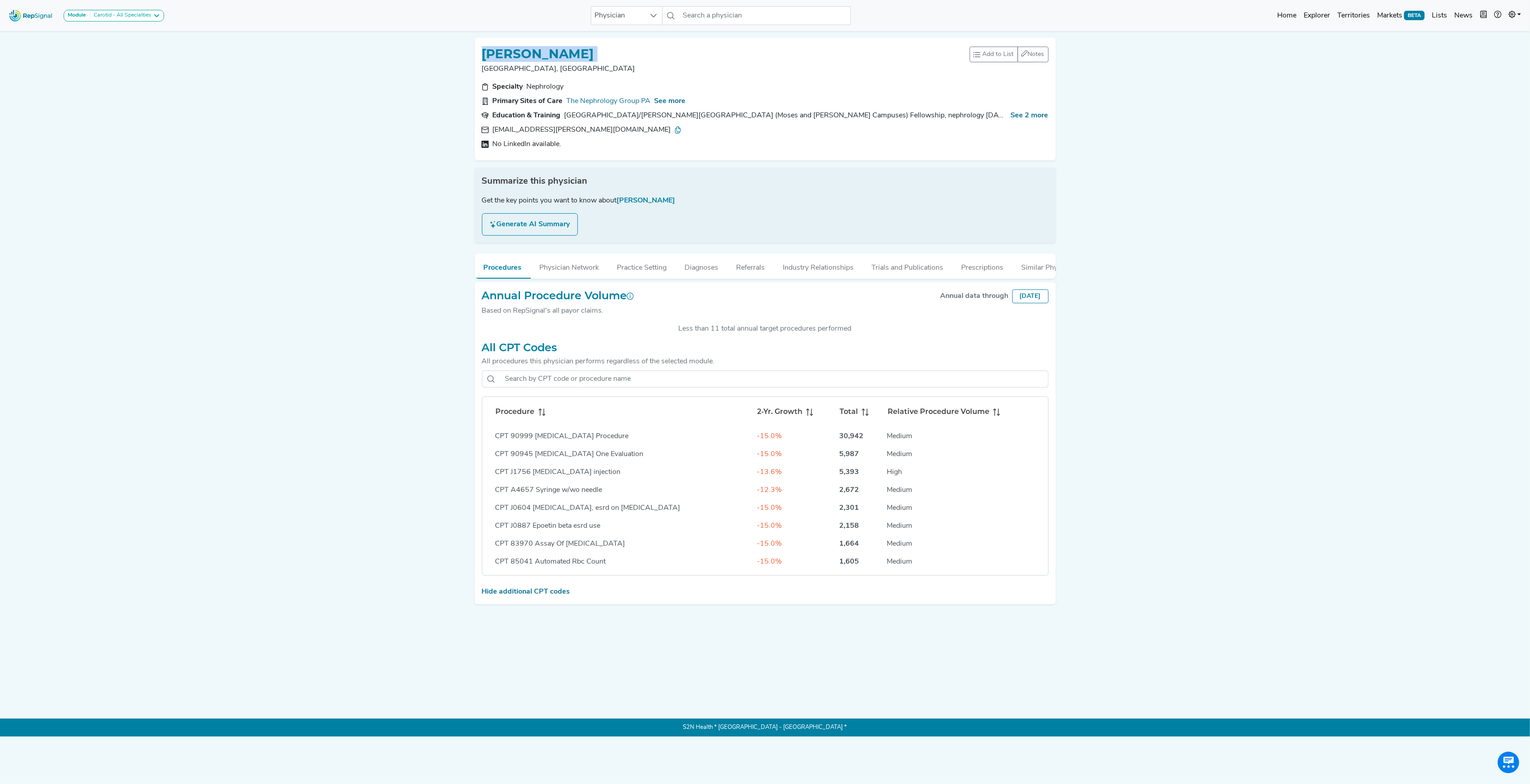
click at [565, 49] on h1 "[PERSON_NAME]" at bounding box center [538, 54] width 112 height 15
